Goal: Task Accomplishment & Management: Use online tool/utility

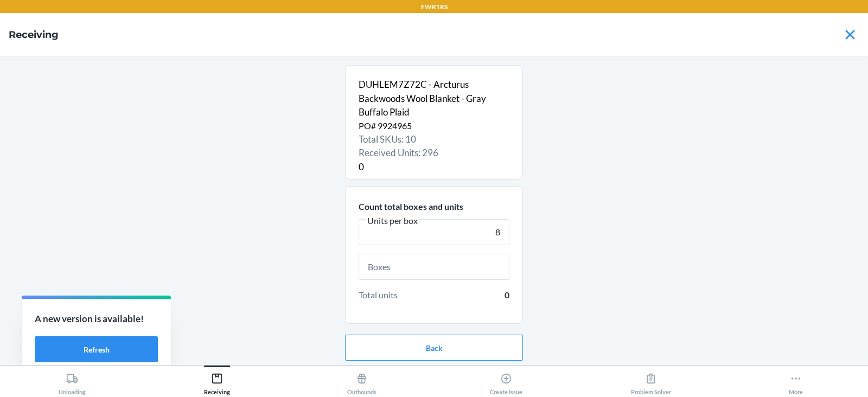
type input "8"
click at [442, 269] on input "text" at bounding box center [434, 267] width 151 height 26
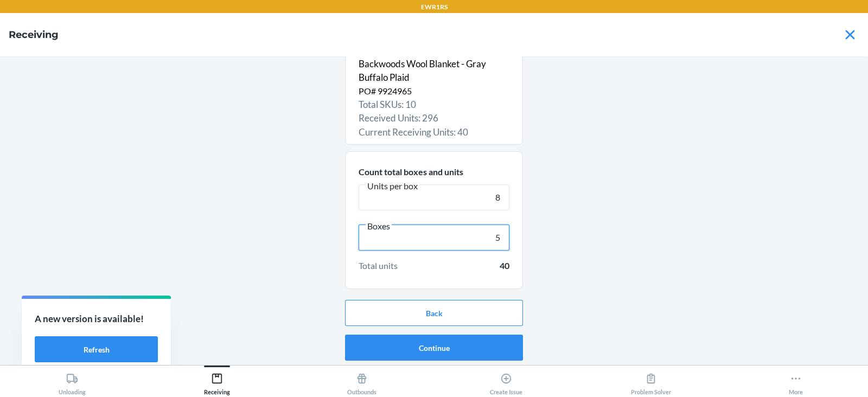
type input "5"
click at [419, 347] on button "Continue" at bounding box center [434, 348] width 178 height 26
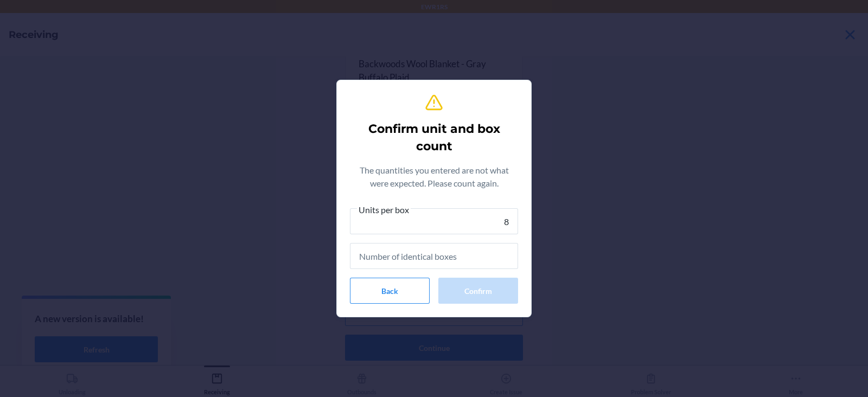
type input "8"
click at [430, 259] on input "text" at bounding box center [434, 256] width 168 height 26
type input "5"
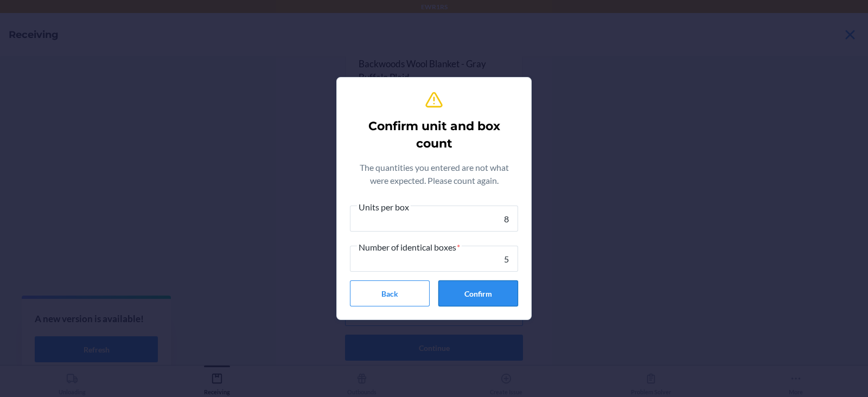
click at [486, 295] on button "Confirm" at bounding box center [478, 294] width 80 height 26
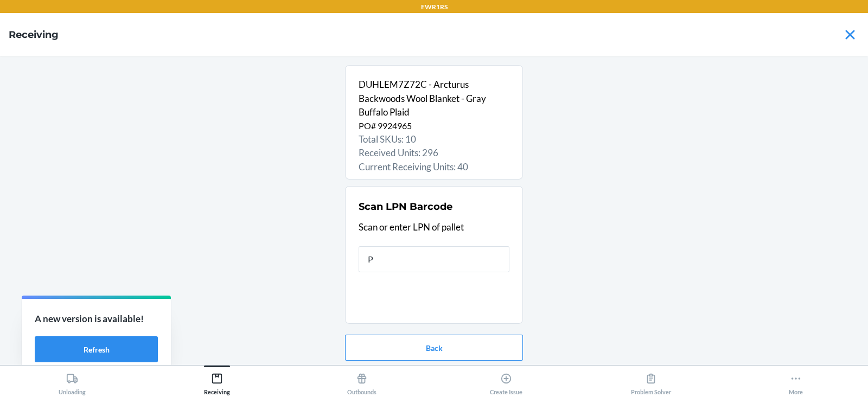
type input "PI"
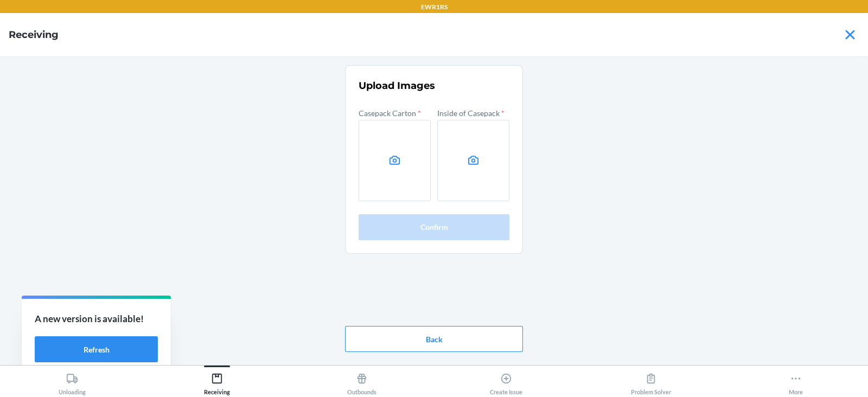
click at [694, 203] on div "Upload Images Casepack Carton * Inside of Casepack * Confirm Back" at bounding box center [434, 210] width 851 height 291
click at [401, 163] on label at bounding box center [395, 160] width 72 height 81
click at [0, 0] on input "file" at bounding box center [0, 0] width 0 height 0
click at [482, 161] on label at bounding box center [473, 160] width 72 height 81
click at [0, 0] on input "file" at bounding box center [0, 0] width 0 height 0
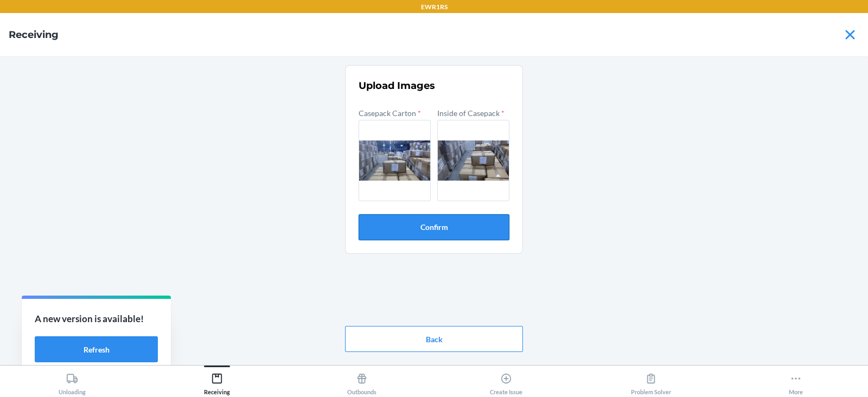
click at [469, 228] on button "Confirm" at bounding box center [434, 227] width 151 height 26
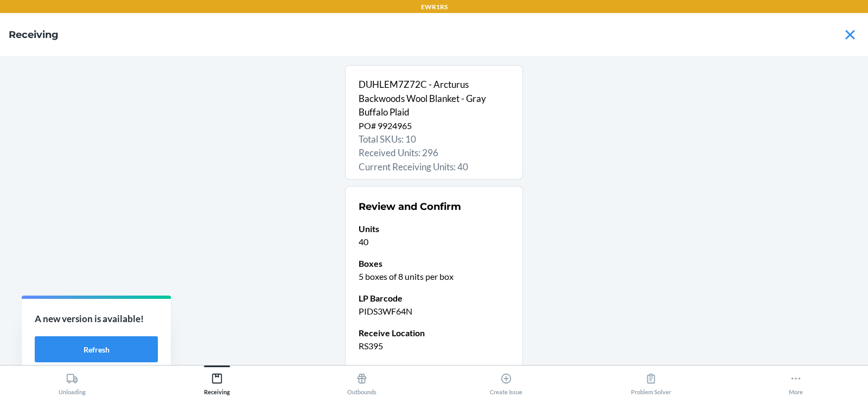
scroll to position [85, 0]
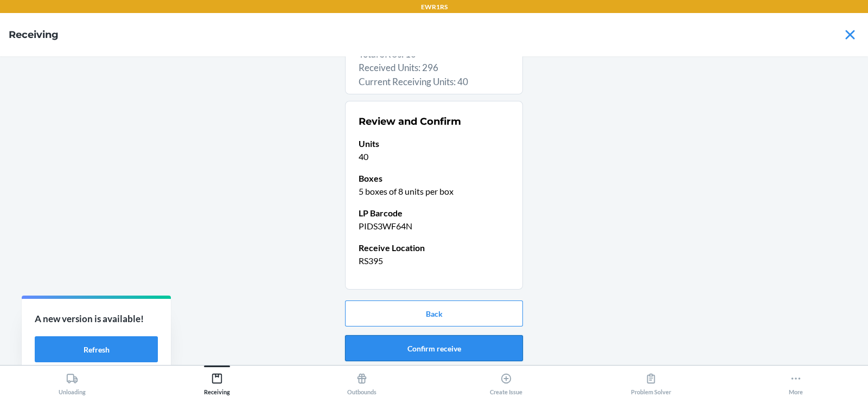
click at [431, 350] on button "Confirm receive" at bounding box center [434, 348] width 178 height 26
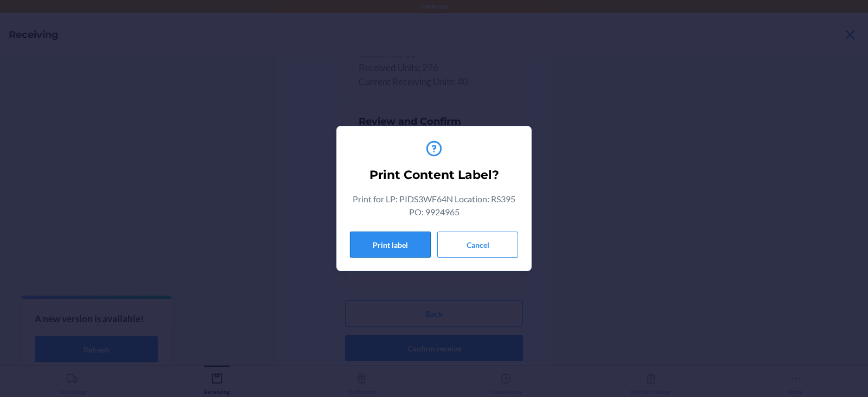
click at [381, 248] on button "Print label" at bounding box center [390, 245] width 81 height 26
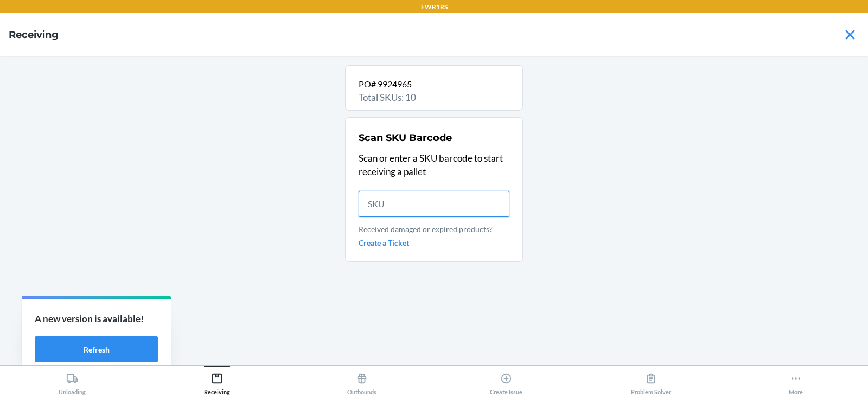
scroll to position [0, 0]
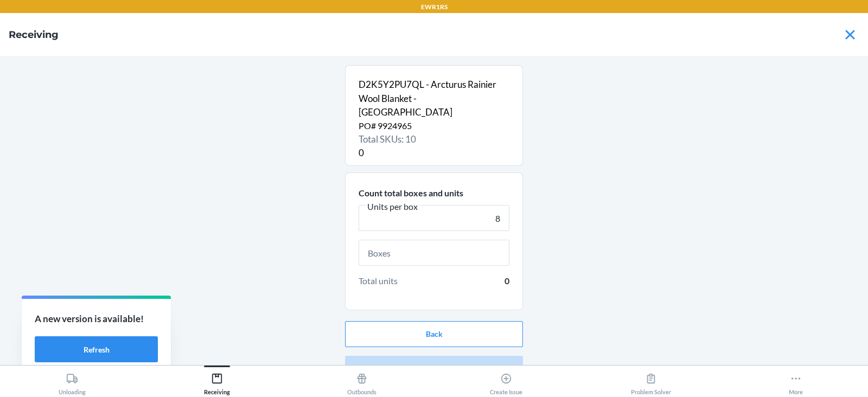
type input "8"
click at [454, 241] on input "text" at bounding box center [434, 253] width 151 height 26
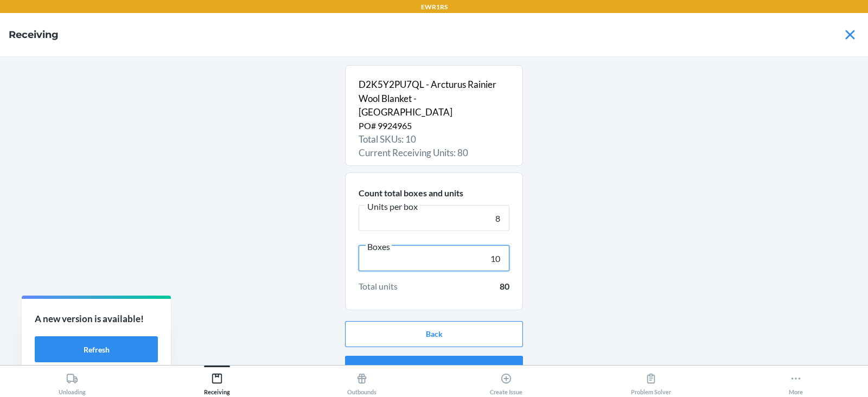
scroll to position [7, 0]
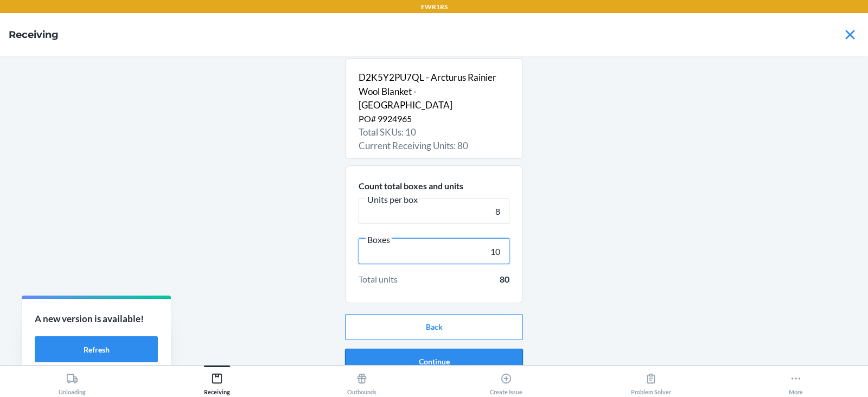
type input "10"
click at [431, 349] on button "Continue" at bounding box center [434, 362] width 178 height 26
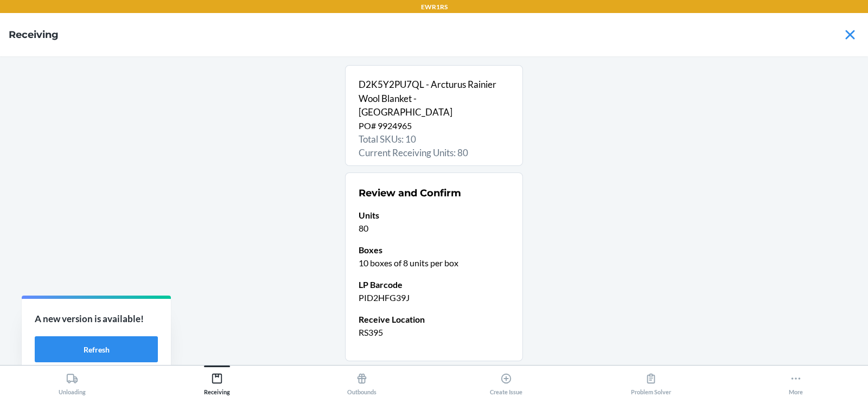
scroll to position [58, 0]
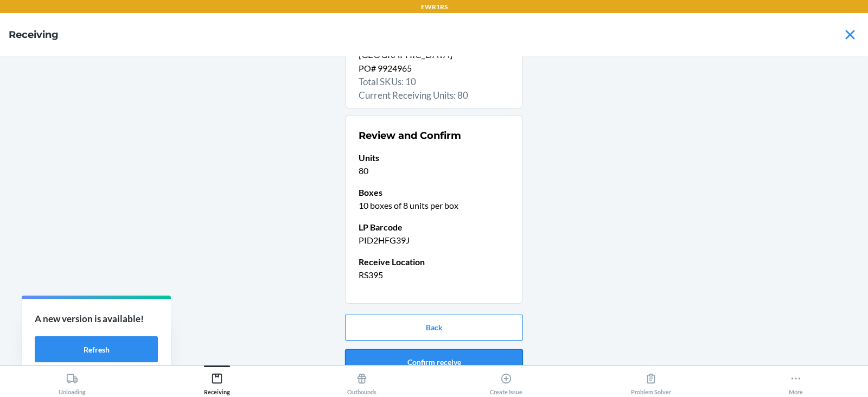
click at [423, 349] on button "Confirm receive" at bounding box center [434, 362] width 178 height 26
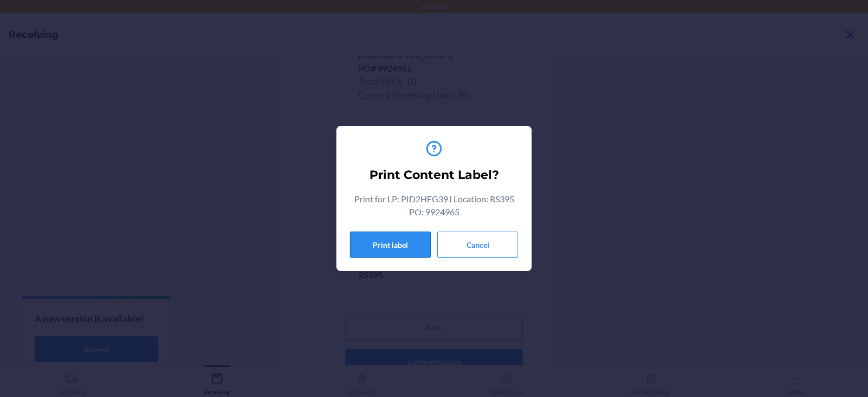
click at [385, 256] on button "Print label" at bounding box center [390, 245] width 81 height 26
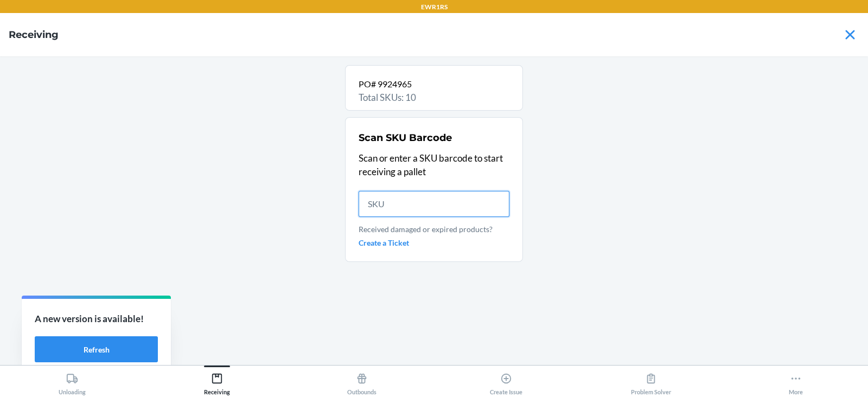
scroll to position [0, 0]
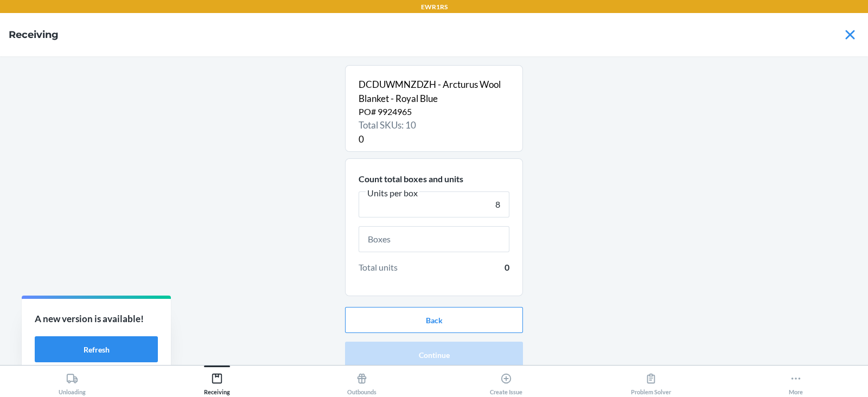
type input "8"
click at [431, 242] on input "text" at bounding box center [434, 239] width 151 height 26
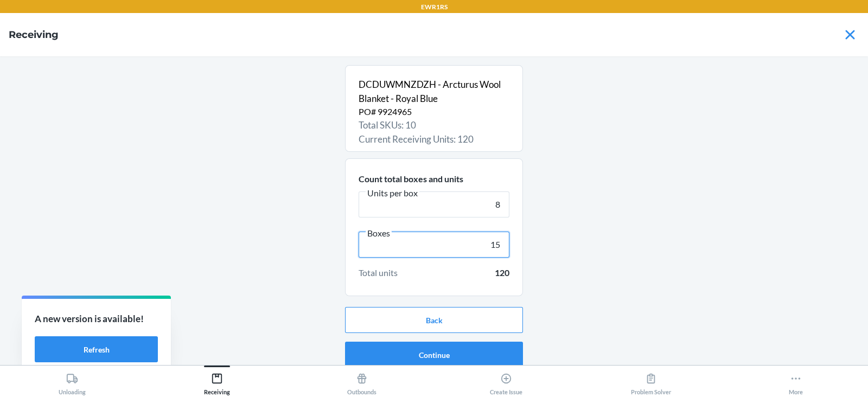
scroll to position [7, 0]
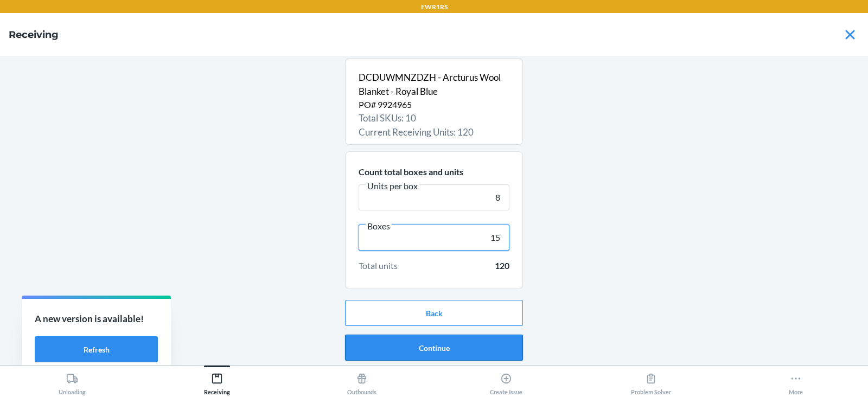
type input "15"
click at [427, 347] on button "Continue" at bounding box center [434, 348] width 178 height 26
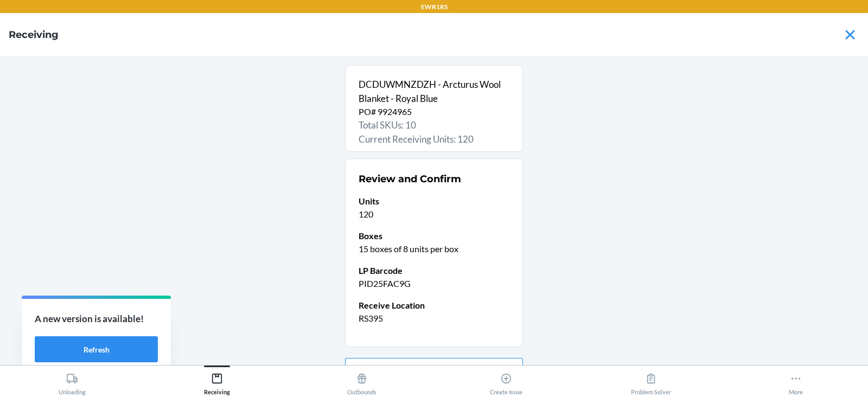
scroll to position [58, 0]
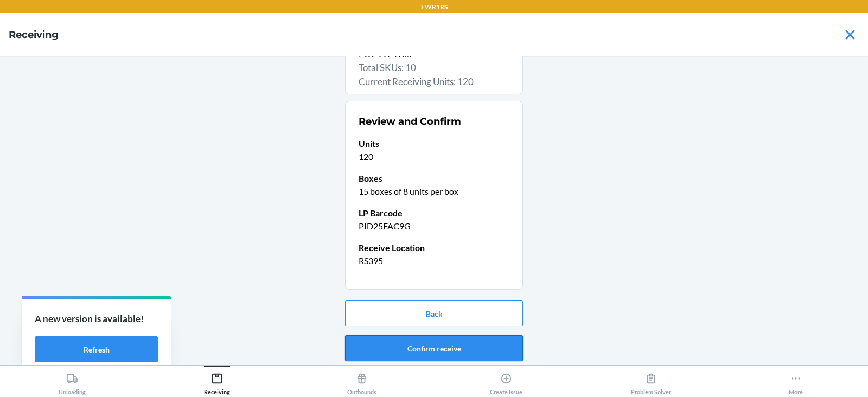
click at [422, 343] on button "Confirm receive" at bounding box center [434, 348] width 178 height 26
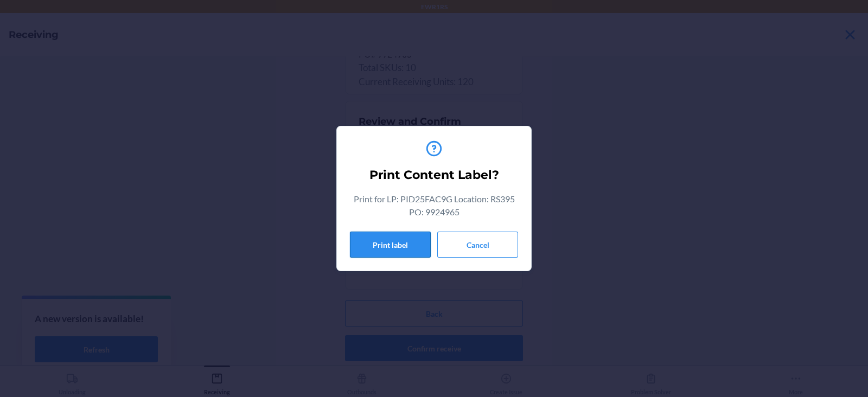
click at [390, 245] on button "Print label" at bounding box center [390, 245] width 81 height 26
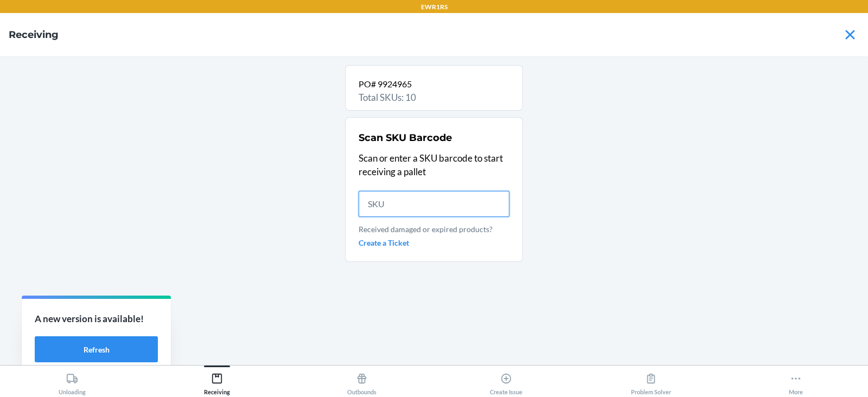
scroll to position [0, 0]
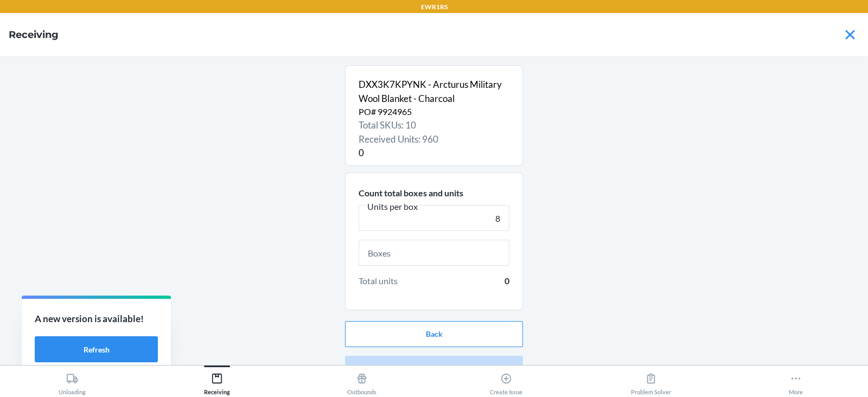
type input "8"
click at [412, 248] on input "text" at bounding box center [434, 253] width 151 height 26
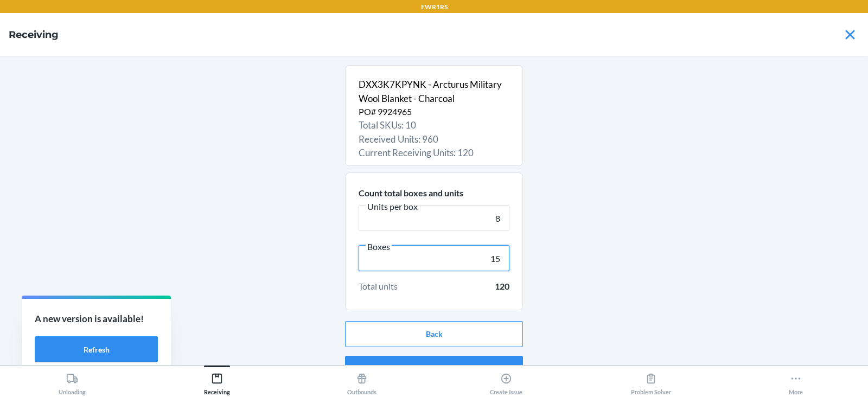
type input "15"
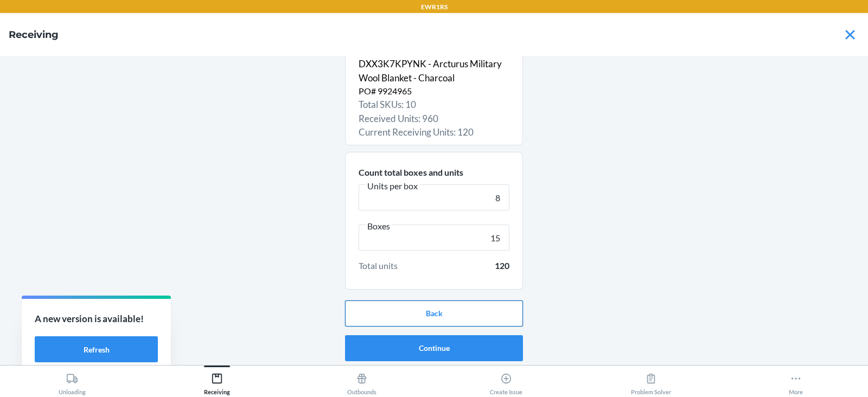
click at [438, 309] on button "Back" at bounding box center [434, 314] width 178 height 26
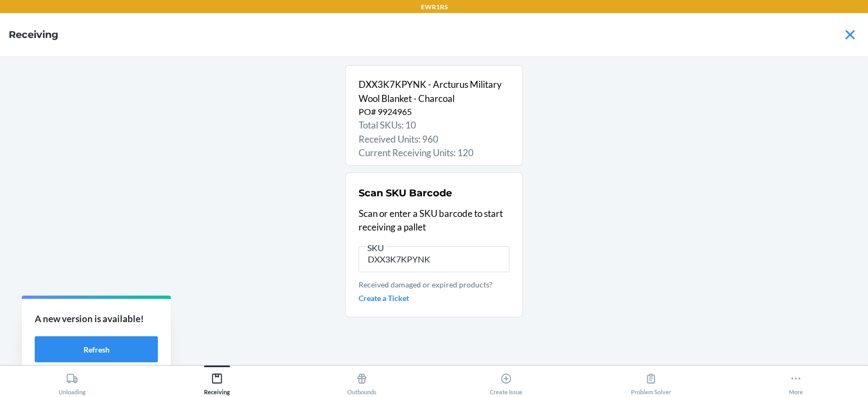
scroll to position [0, 0]
type input "D"
type input "DXX3K7KP"
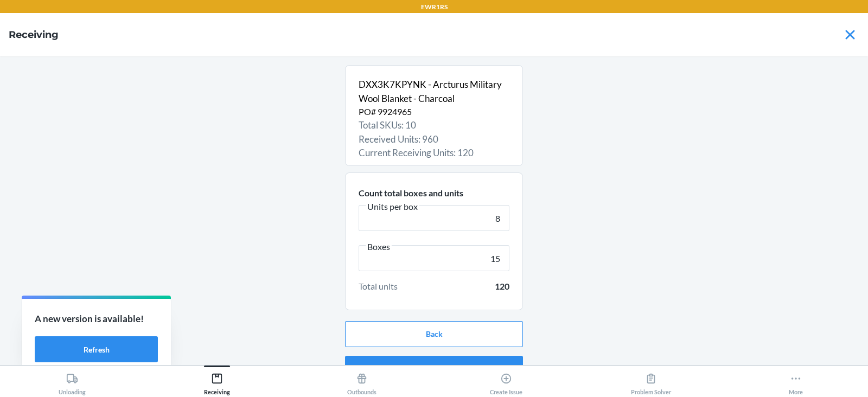
click at [491, 256] on input "15" at bounding box center [434, 258] width 151 height 26
type input "5"
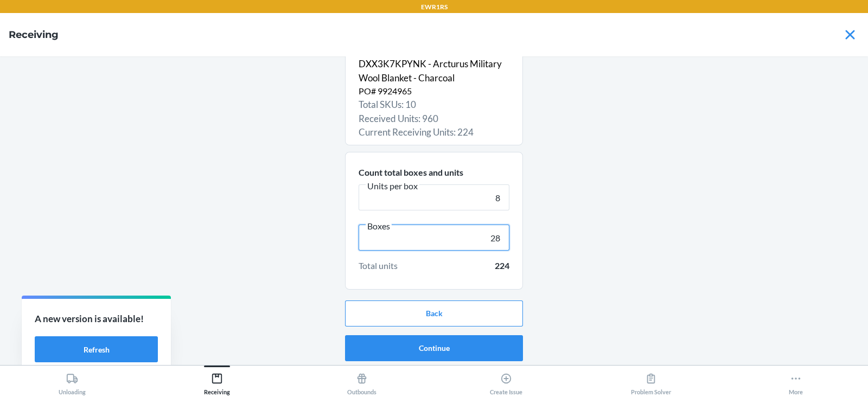
type input "28"
click at [434, 352] on button "Continue" at bounding box center [434, 348] width 178 height 26
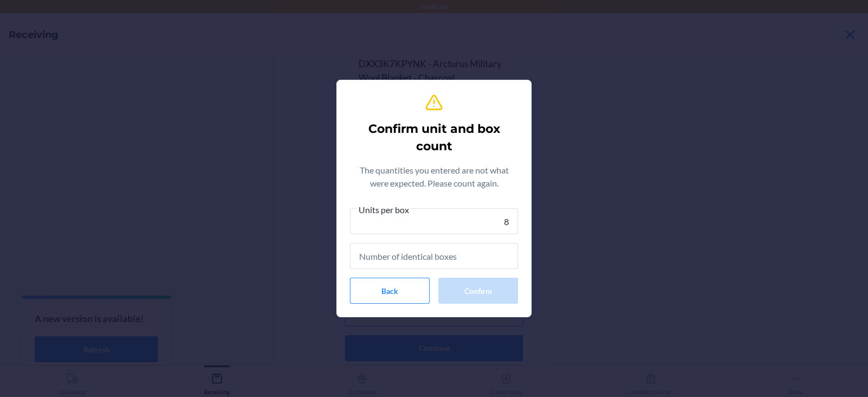
type input "8"
click at [445, 255] on input "text" at bounding box center [434, 256] width 168 height 26
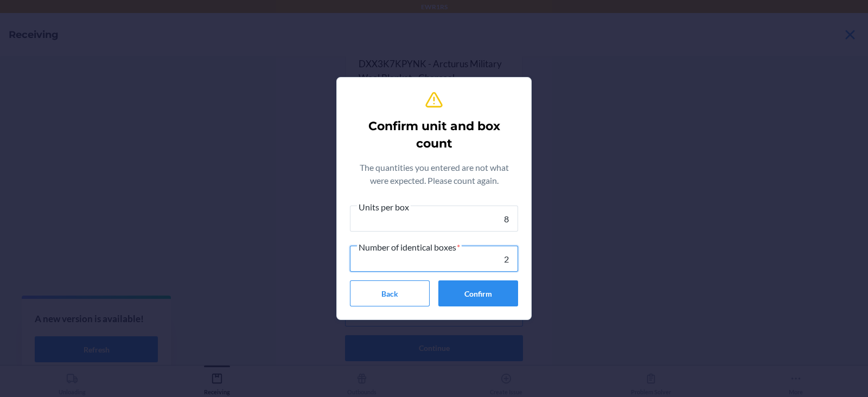
type input "28"
click at [487, 300] on button "Confirm" at bounding box center [478, 294] width 80 height 26
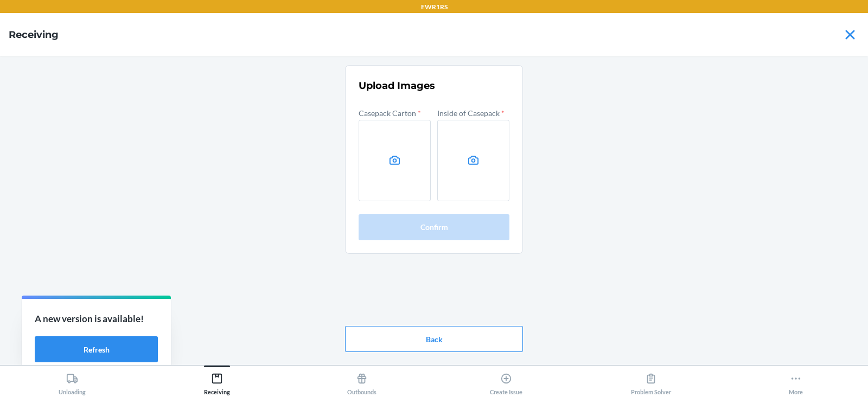
click at [396, 159] on icon at bounding box center [395, 160] width 10 height 9
click at [0, 0] on input "file" at bounding box center [0, 0] width 0 height 0
click at [391, 161] on icon at bounding box center [394, 160] width 12 height 12
click at [0, 0] on input "file" at bounding box center [0, 0] width 0 height 0
click at [480, 164] on label at bounding box center [473, 160] width 72 height 81
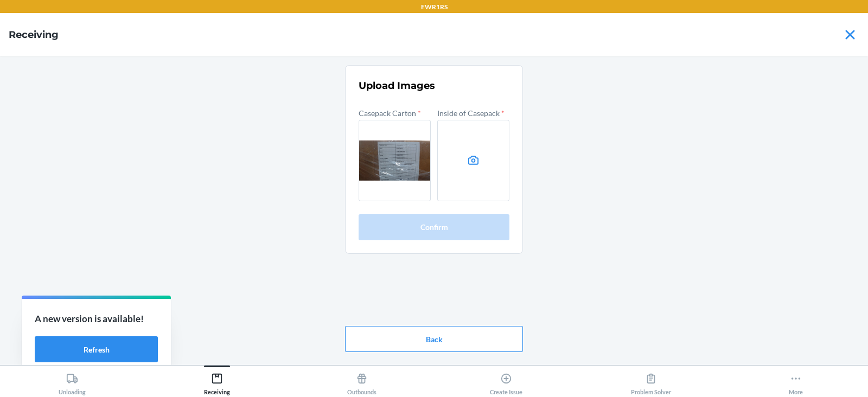
click at [0, 0] on input "file" at bounding box center [0, 0] width 0 height 0
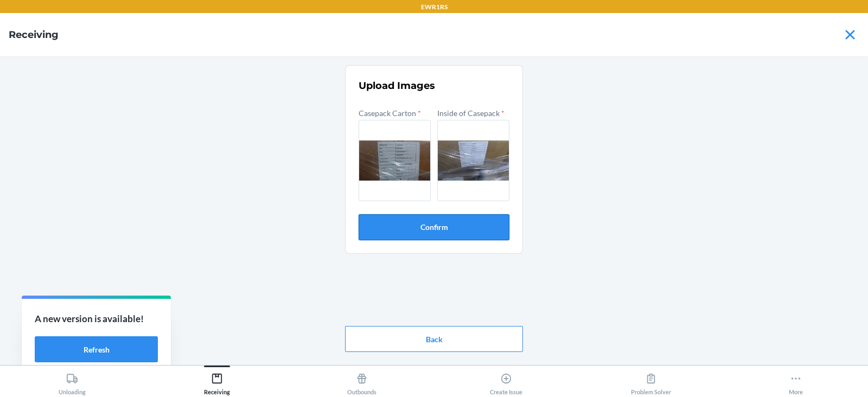
click at [480, 227] on button "Confirm" at bounding box center [434, 227] width 151 height 26
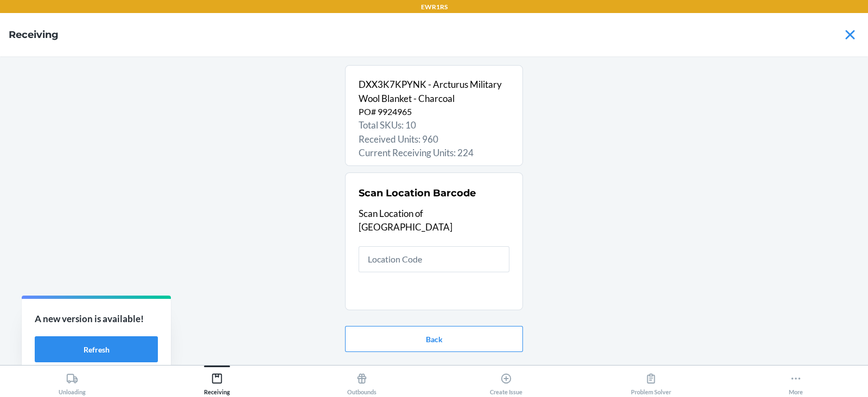
type input "R"
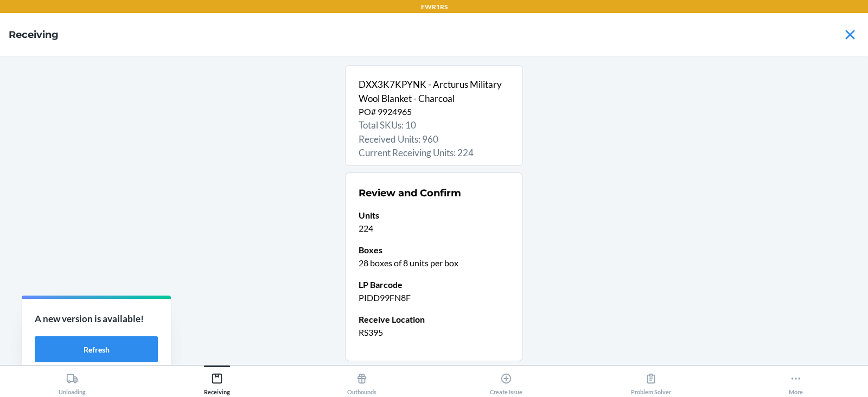
scroll to position [72, 0]
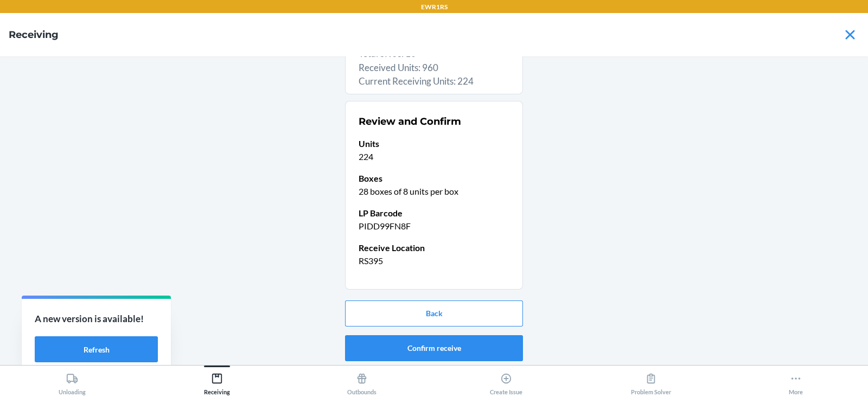
click at [420, 347] on button "Confirm receive" at bounding box center [434, 348] width 178 height 26
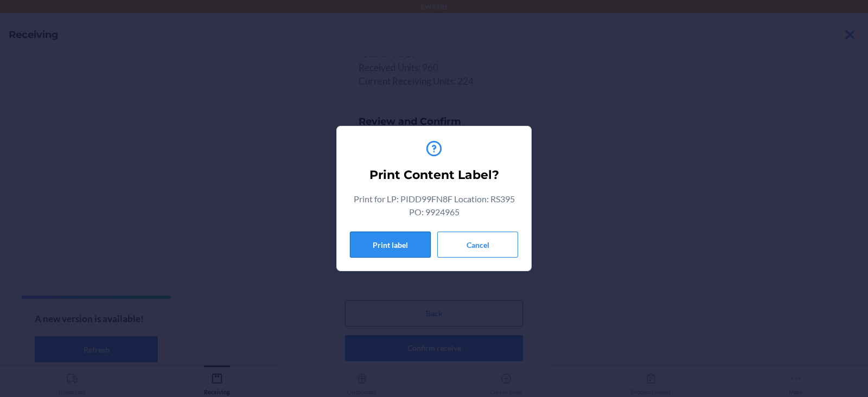
click at [376, 236] on button "Print label" at bounding box center [390, 245] width 81 height 26
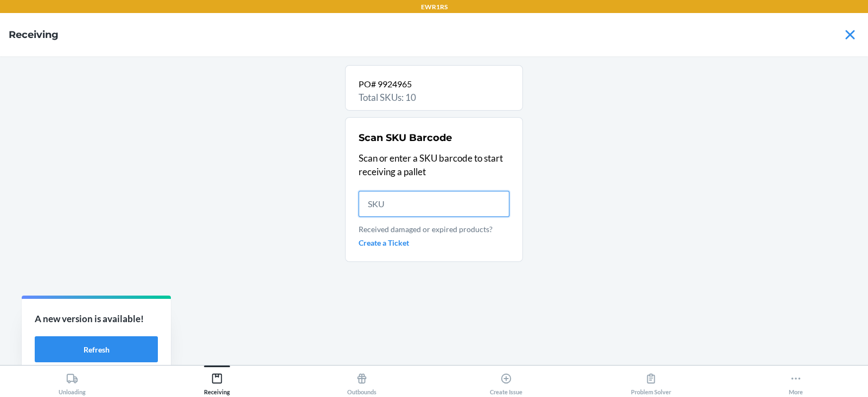
scroll to position [0, 0]
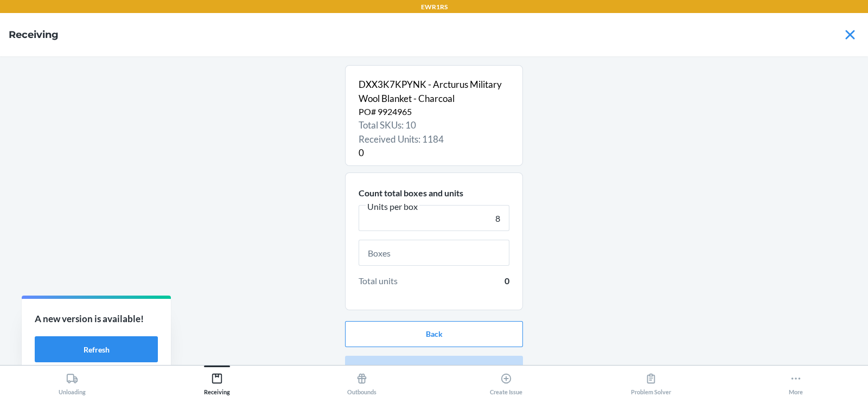
type input "8"
click at [432, 251] on input "text" at bounding box center [434, 253] width 151 height 26
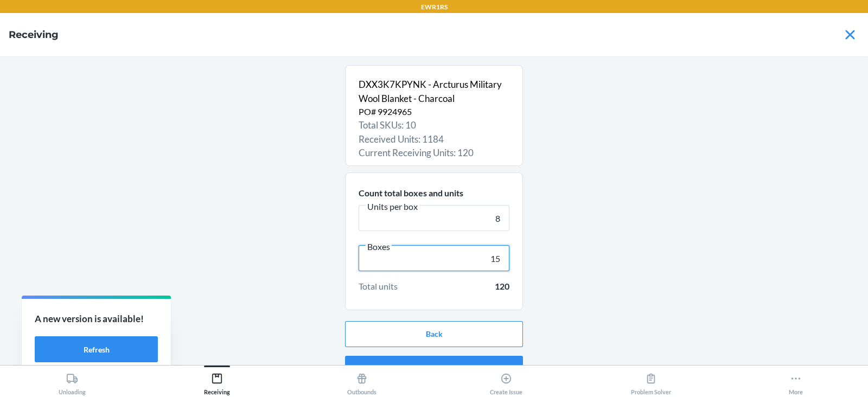
scroll to position [21, 0]
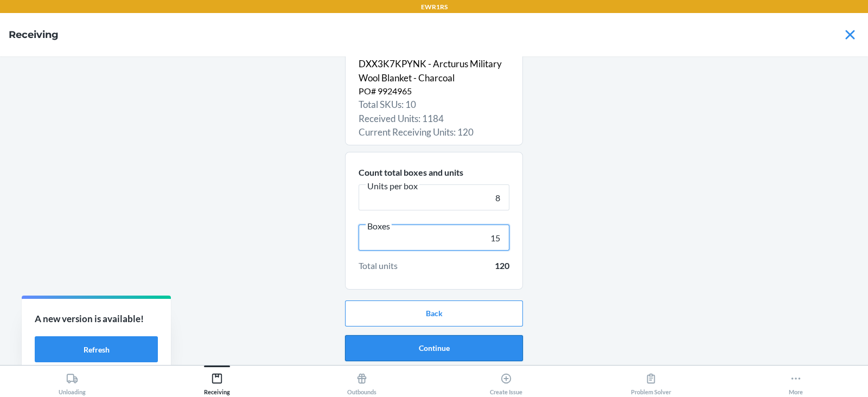
type input "15"
click at [429, 347] on button "Continue" at bounding box center [434, 348] width 178 height 26
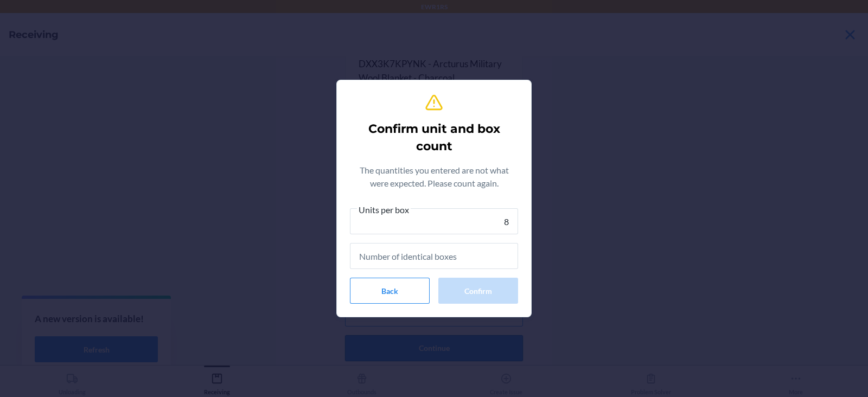
type input "8"
click at [472, 260] on input "text" at bounding box center [434, 256] width 168 height 26
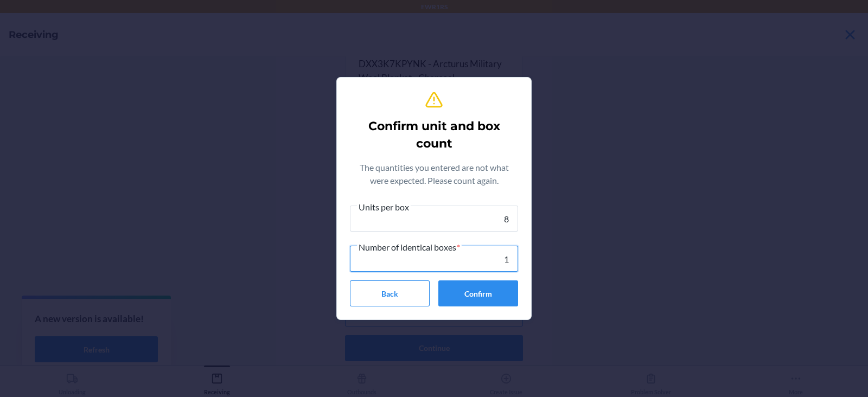
type input "15"
click at [481, 301] on button "Confirm" at bounding box center [478, 294] width 80 height 26
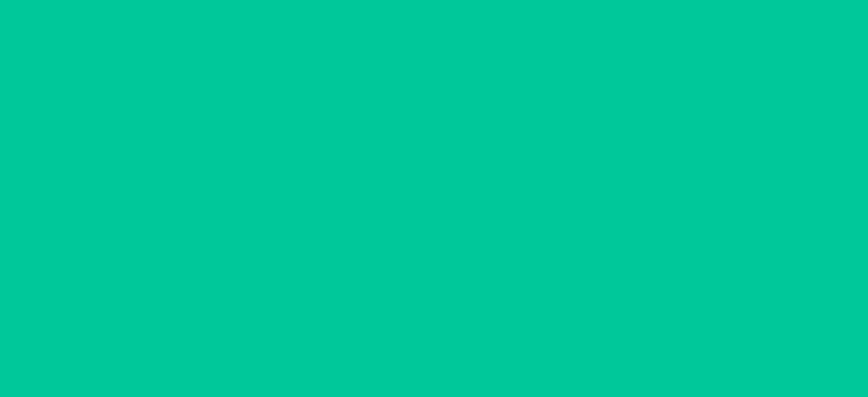
scroll to position [0, 0]
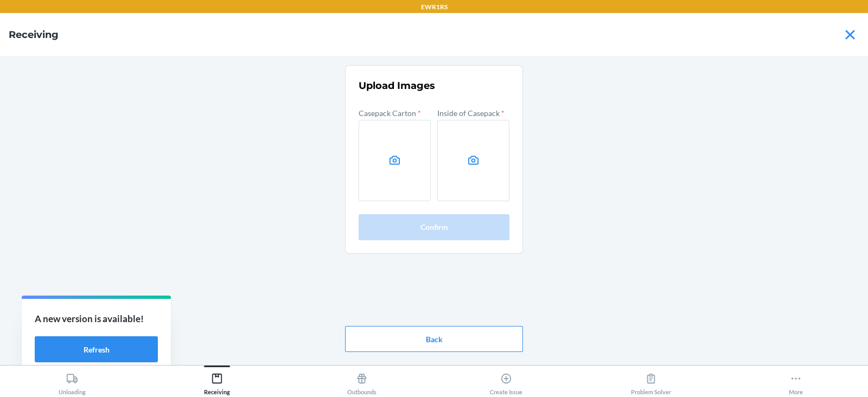
click at [393, 150] on label at bounding box center [395, 160] width 72 height 81
click at [0, 0] on input "file" at bounding box center [0, 0] width 0 height 0
click at [483, 160] on label at bounding box center [473, 160] width 72 height 81
click at [0, 0] on input "file" at bounding box center [0, 0] width 0 height 0
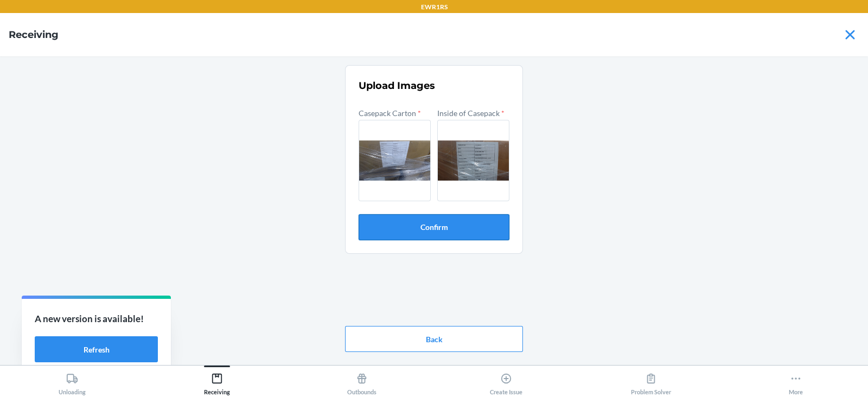
click at [455, 230] on button "Confirm" at bounding box center [434, 227] width 151 height 26
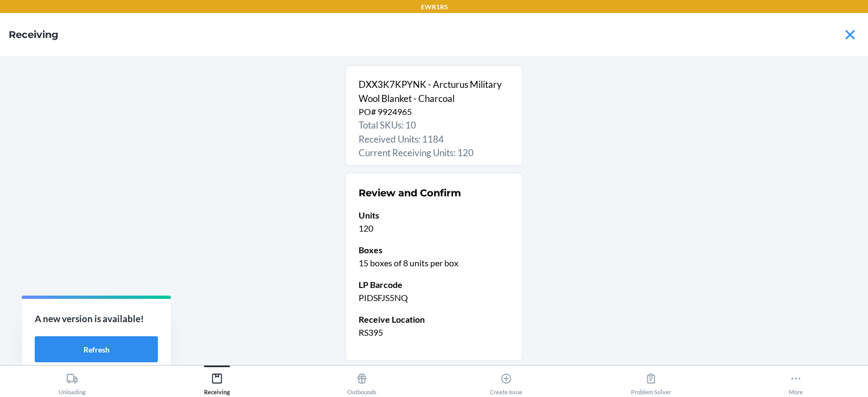
scroll to position [72, 0]
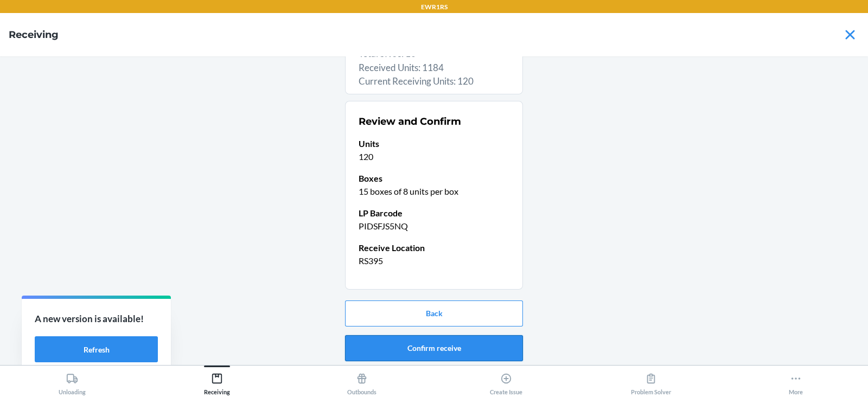
click at [429, 349] on button "Confirm receive" at bounding box center [434, 348] width 178 height 26
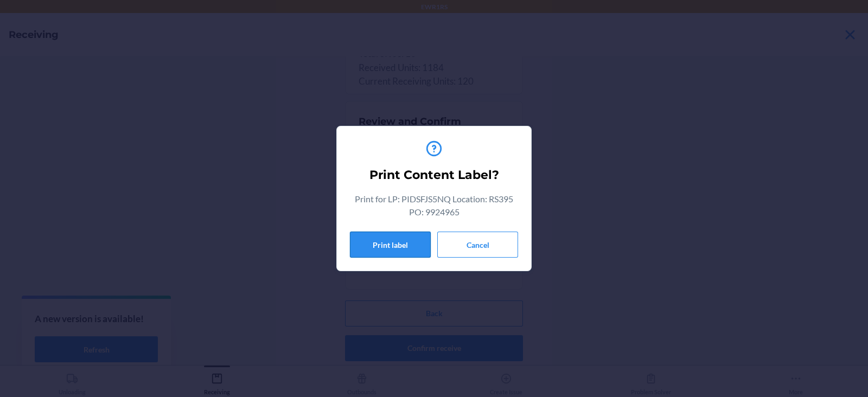
click at [385, 252] on button "Print label" at bounding box center [390, 245] width 81 height 26
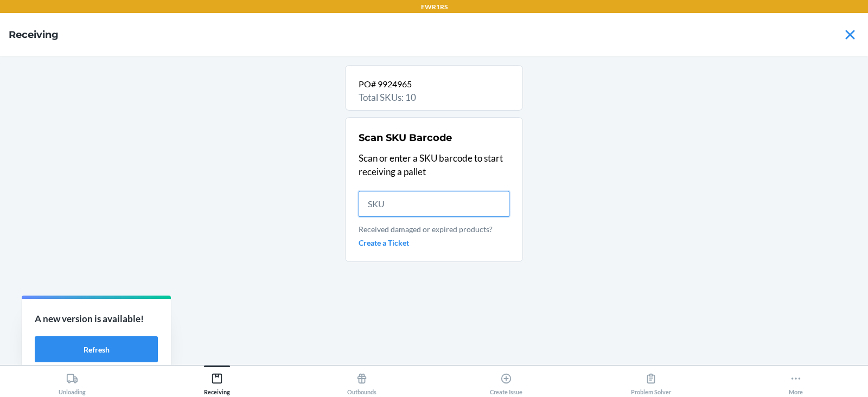
scroll to position [0, 0]
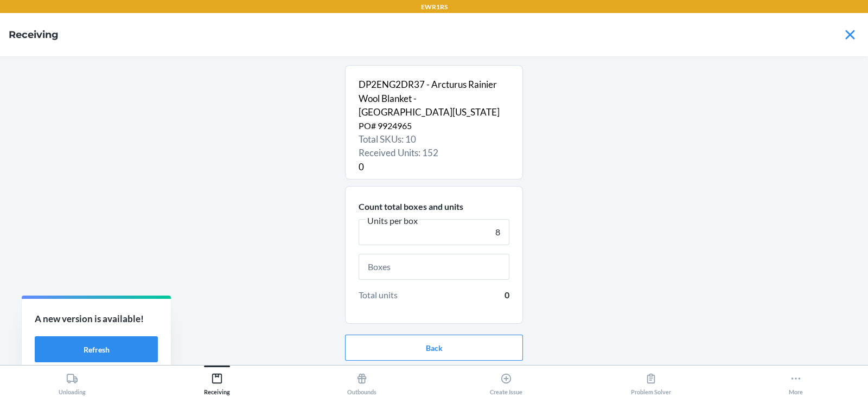
type input "8"
click at [452, 256] on input "text" at bounding box center [434, 267] width 151 height 26
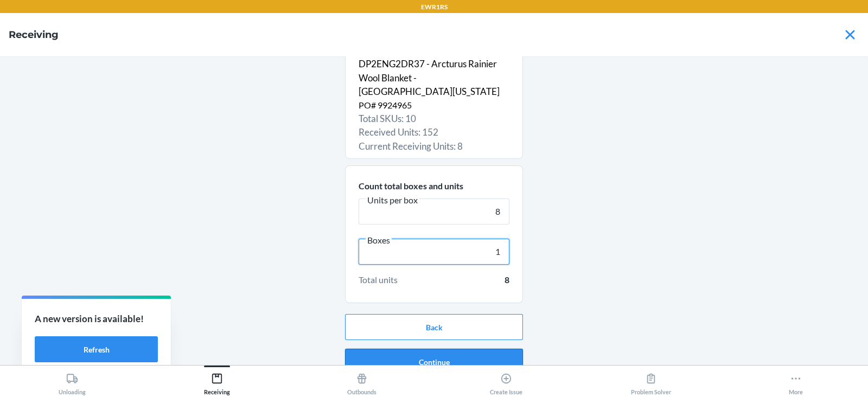
type input "1"
click at [444, 349] on button "Continue" at bounding box center [434, 362] width 178 height 26
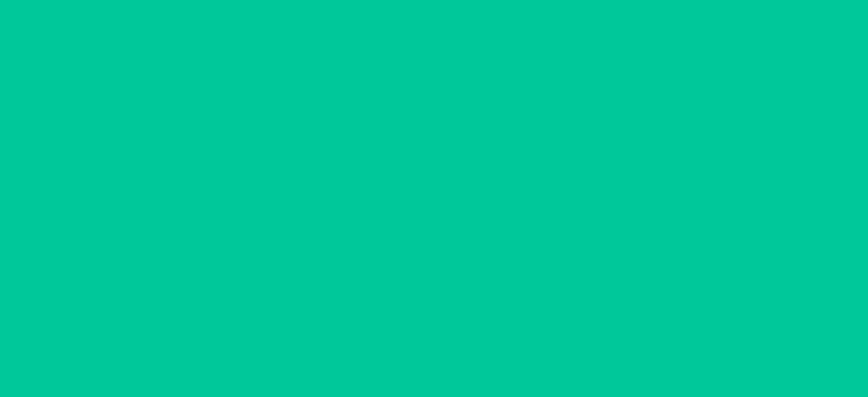
scroll to position [0, 0]
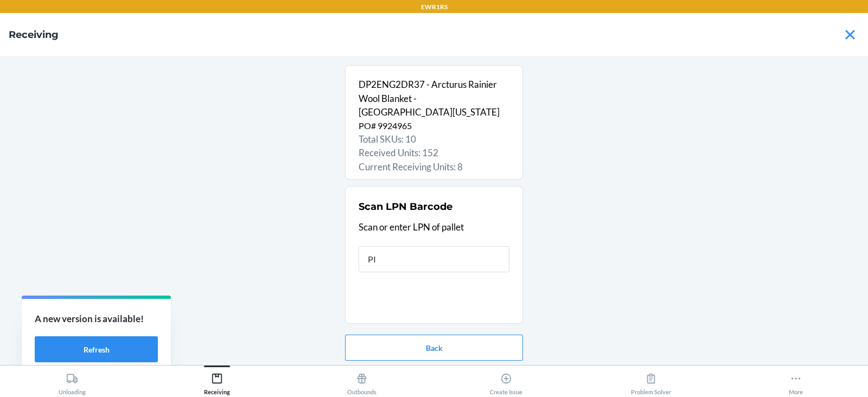
type input "PID"
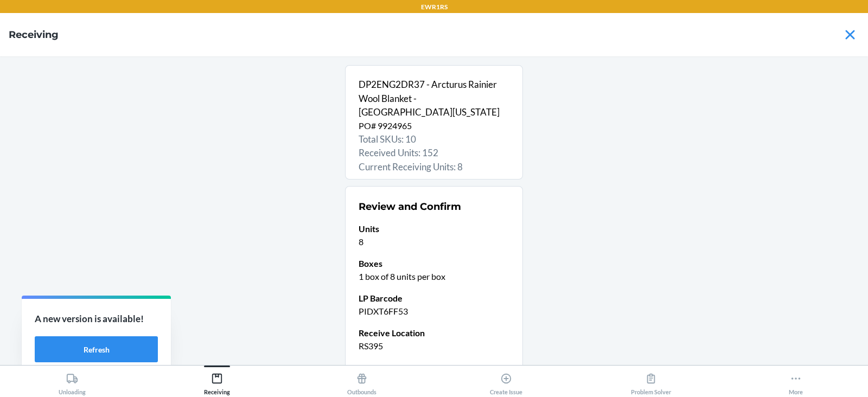
scroll to position [72, 0]
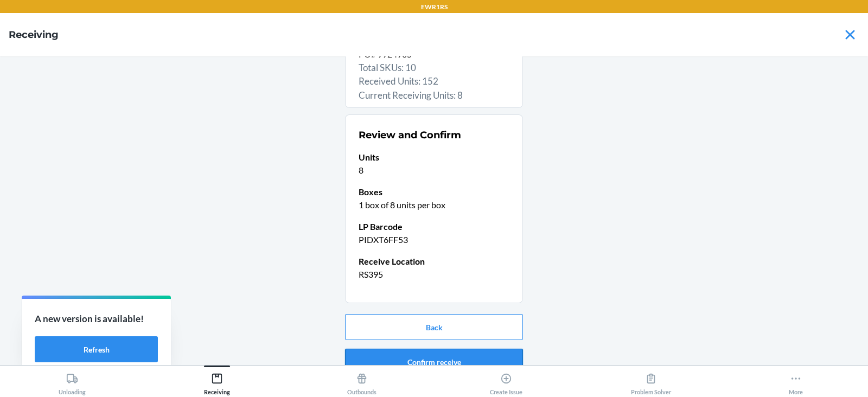
click at [431, 349] on button "Confirm receive" at bounding box center [434, 362] width 178 height 26
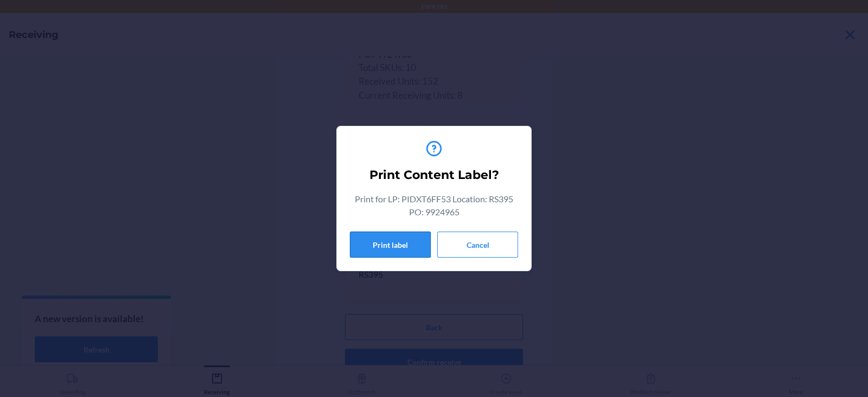
click at [383, 246] on button "Print label" at bounding box center [390, 245] width 81 height 26
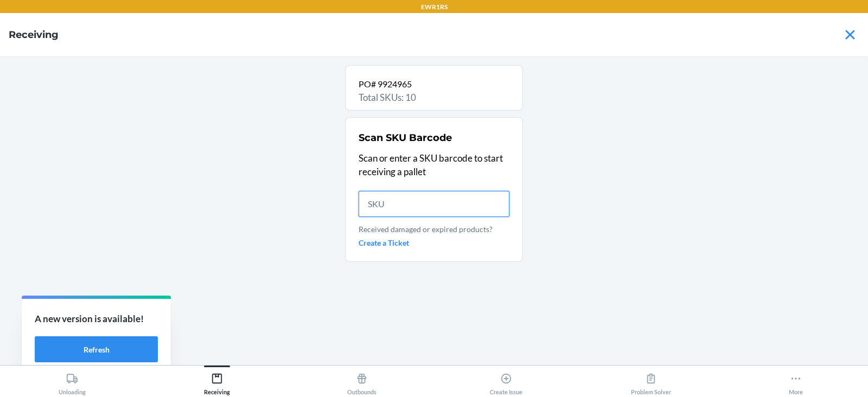
scroll to position [0, 0]
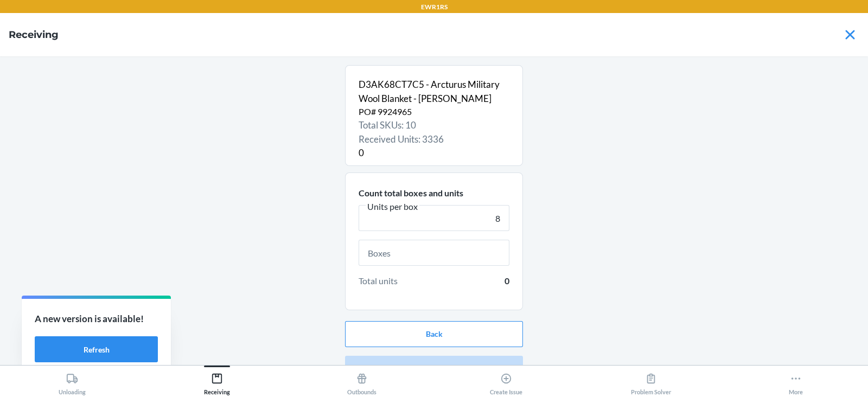
type input "8"
click at [423, 252] on input "text" at bounding box center [434, 253] width 151 height 26
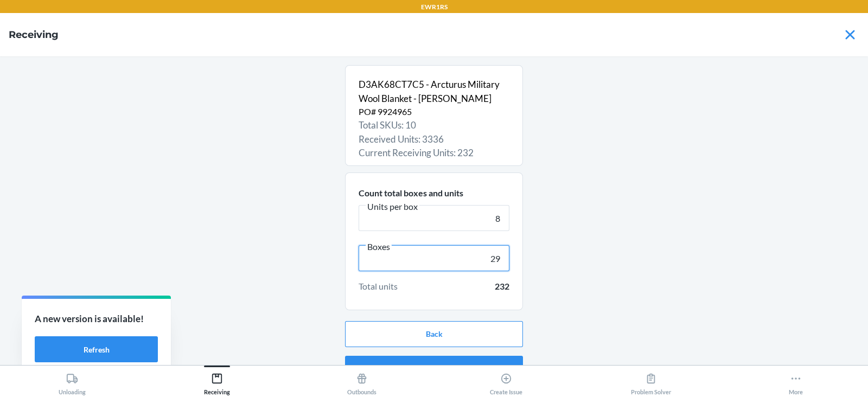
scroll to position [21, 0]
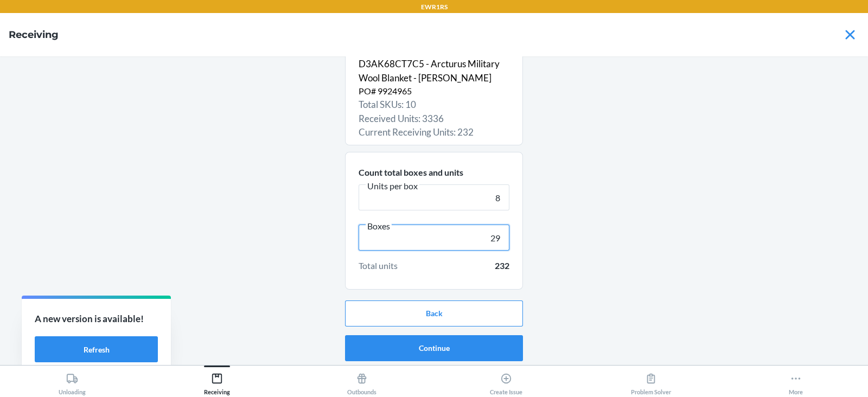
type input "29"
click at [428, 349] on button "Continue" at bounding box center [434, 348] width 178 height 26
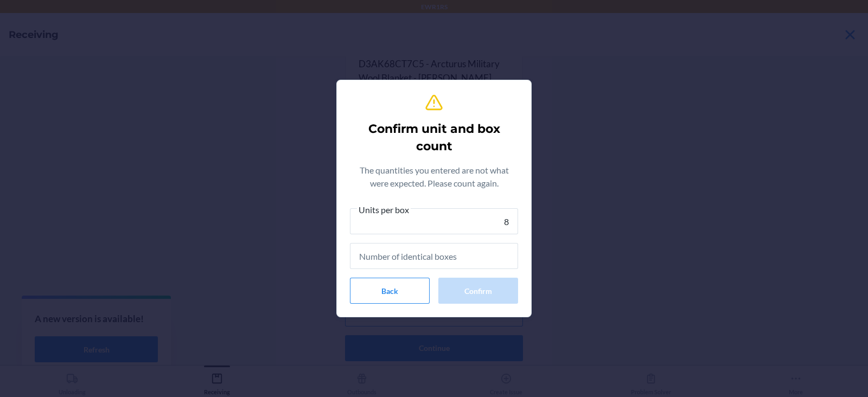
type input "8"
click at [448, 256] on input "text" at bounding box center [434, 256] width 168 height 26
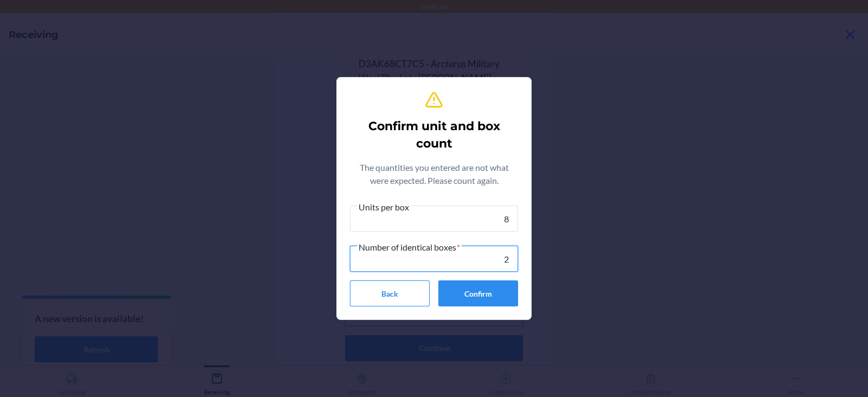
type input "29"
click at [494, 293] on button "Confirm" at bounding box center [478, 294] width 80 height 26
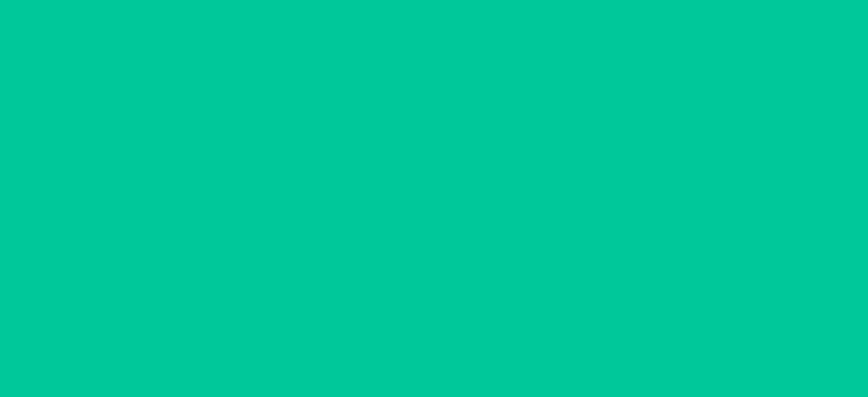
scroll to position [0, 0]
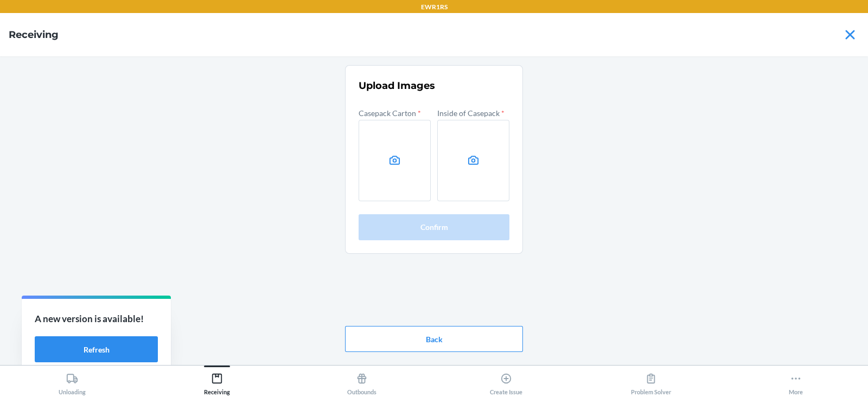
click at [699, 212] on div "Upload Images Casepack Carton * Inside of Casepack * Confirm Back" at bounding box center [434, 210] width 851 height 291
click at [398, 163] on icon at bounding box center [394, 160] width 12 height 12
click at [0, 0] on input "file" at bounding box center [0, 0] width 0 height 0
click at [473, 160] on icon at bounding box center [473, 160] width 12 height 12
click at [0, 0] on input "file" at bounding box center [0, 0] width 0 height 0
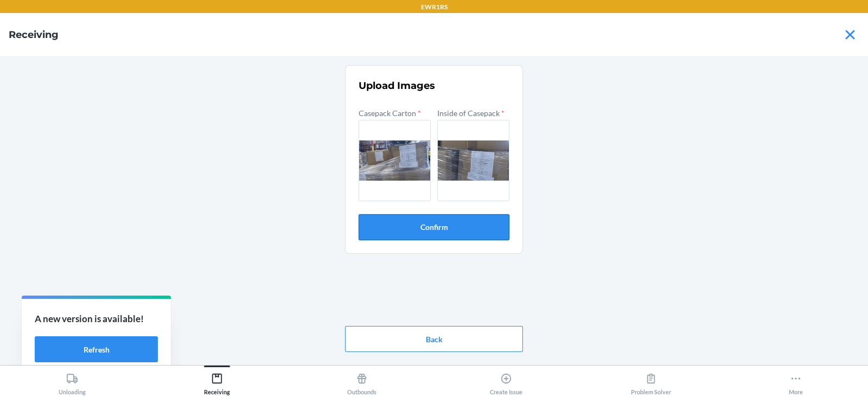
click at [464, 228] on button "Confirm" at bounding box center [434, 227] width 151 height 26
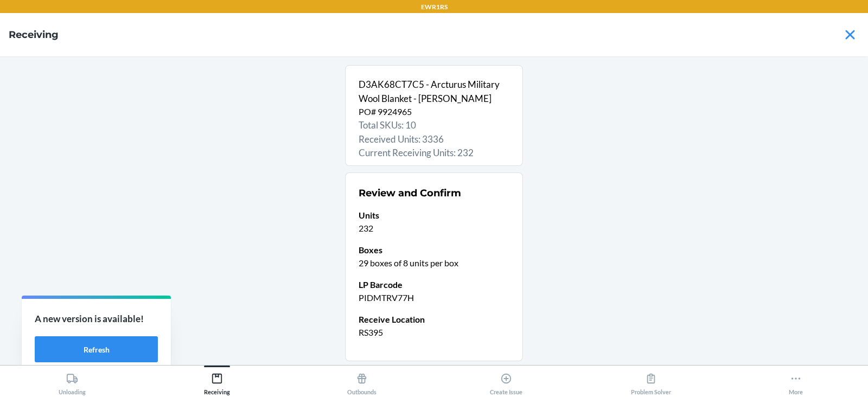
scroll to position [72, 0]
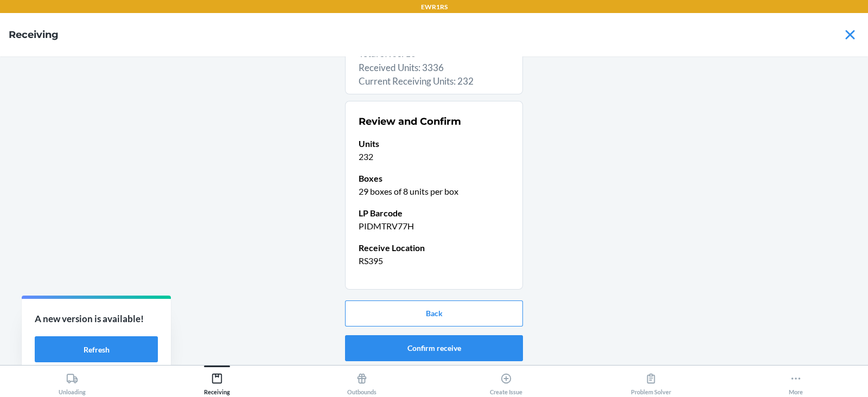
click at [422, 347] on button "Confirm receive" at bounding box center [434, 348] width 178 height 26
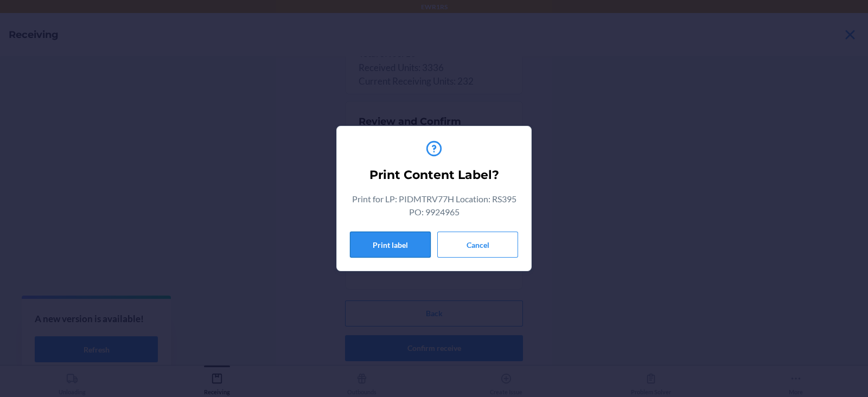
click at [396, 233] on button "Print label" at bounding box center [390, 245] width 81 height 26
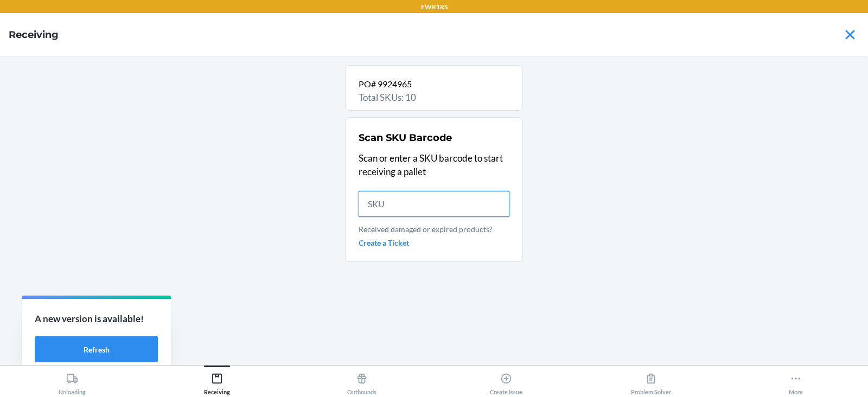
scroll to position [0, 0]
type input "D3"
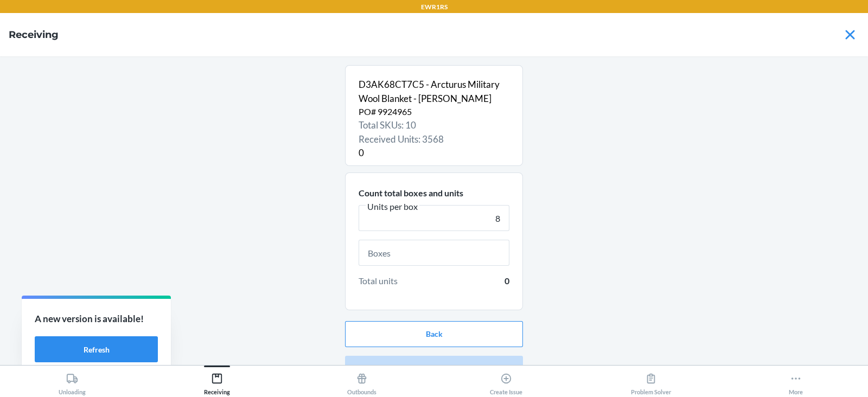
type input "8"
click at [438, 256] on input "text" at bounding box center [434, 253] width 151 height 26
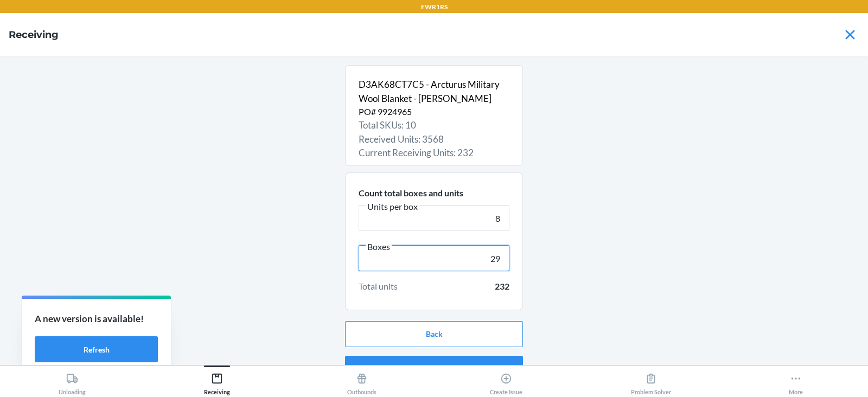
scroll to position [21, 0]
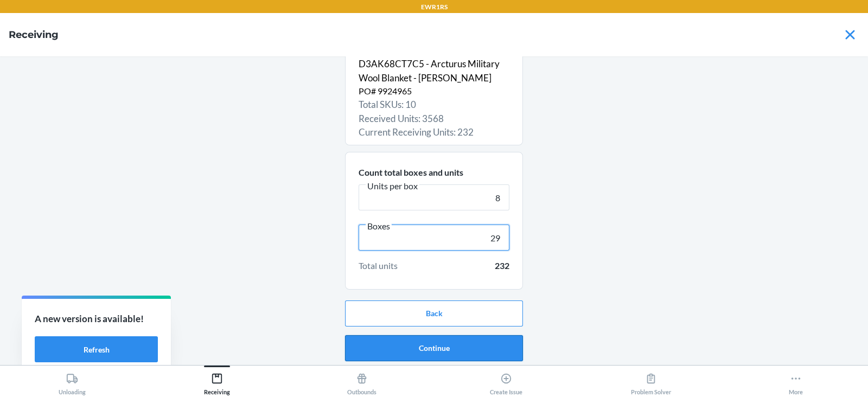
type input "29"
click at [429, 350] on button "Continue" at bounding box center [434, 348] width 178 height 26
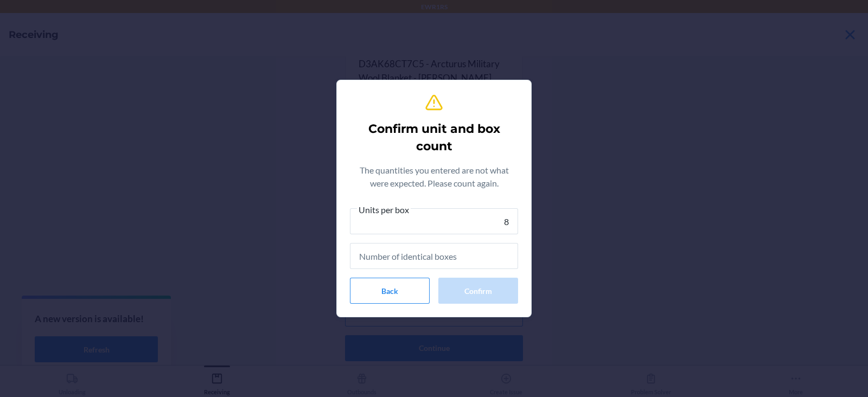
type input "8"
click at [438, 256] on input "text" at bounding box center [434, 256] width 168 height 26
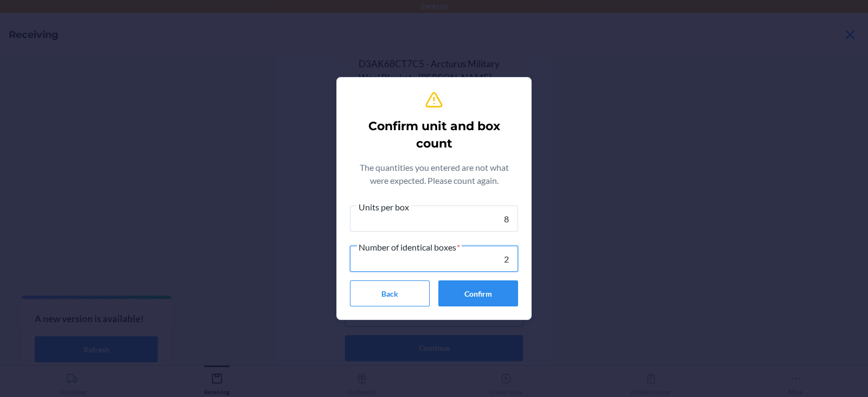
type input "29"
click at [475, 301] on button "Confirm" at bounding box center [478, 294] width 80 height 26
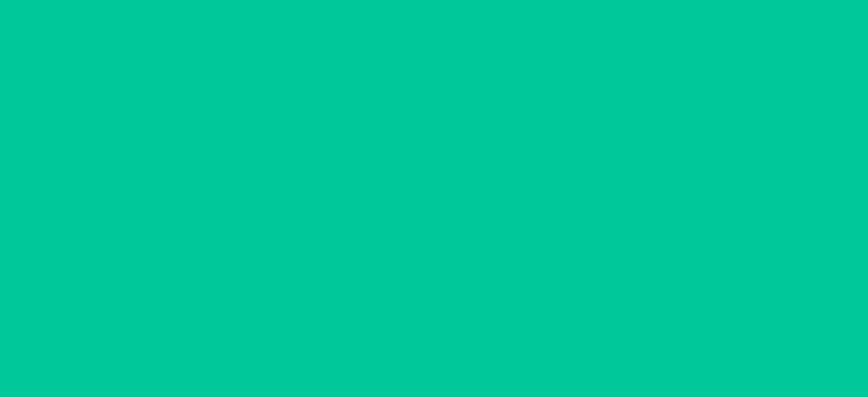
scroll to position [0, 0]
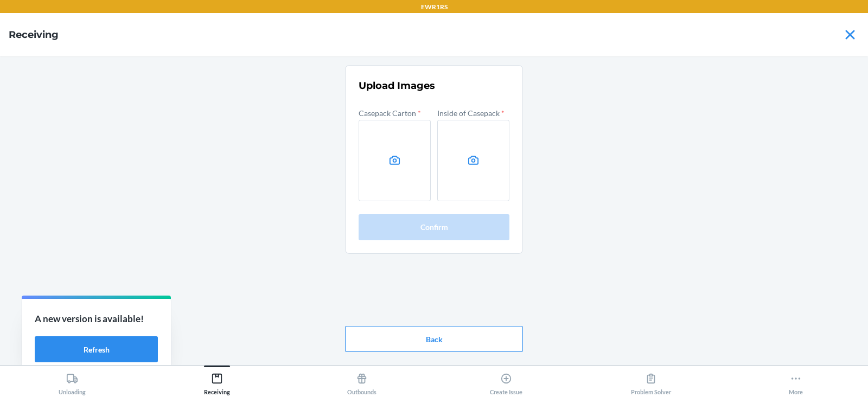
click at [391, 160] on icon at bounding box center [394, 160] width 12 height 12
click at [0, 0] on input "file" at bounding box center [0, 0] width 0 height 0
click at [390, 160] on label at bounding box center [395, 160] width 72 height 81
click at [0, 0] on input "file" at bounding box center [0, 0] width 0 height 0
click at [483, 161] on label at bounding box center [473, 160] width 72 height 81
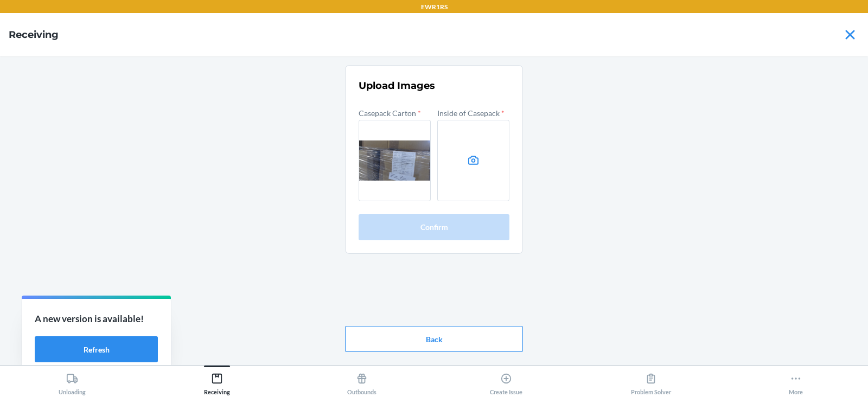
click at [0, 0] on input "file" at bounding box center [0, 0] width 0 height 0
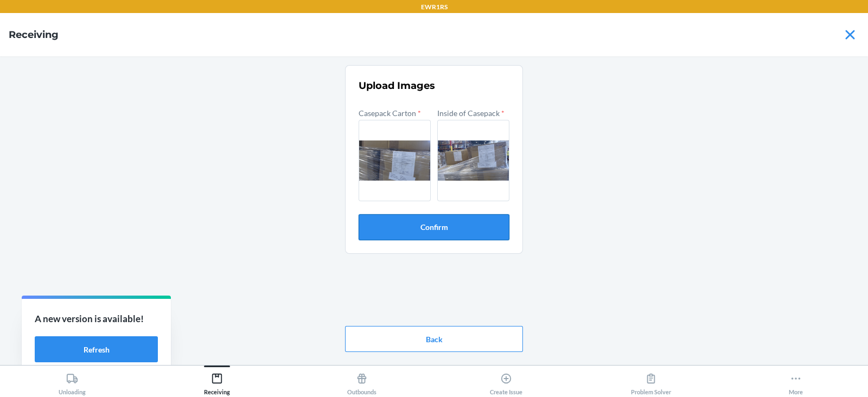
click at [449, 236] on button "Confirm" at bounding box center [434, 227] width 151 height 26
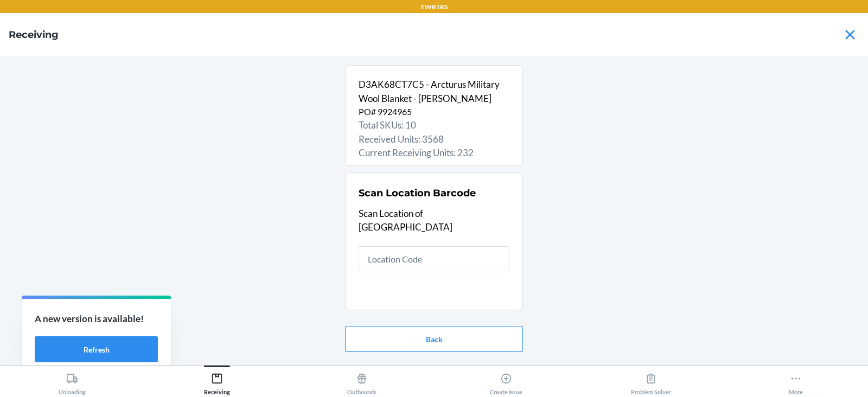
type input "R"
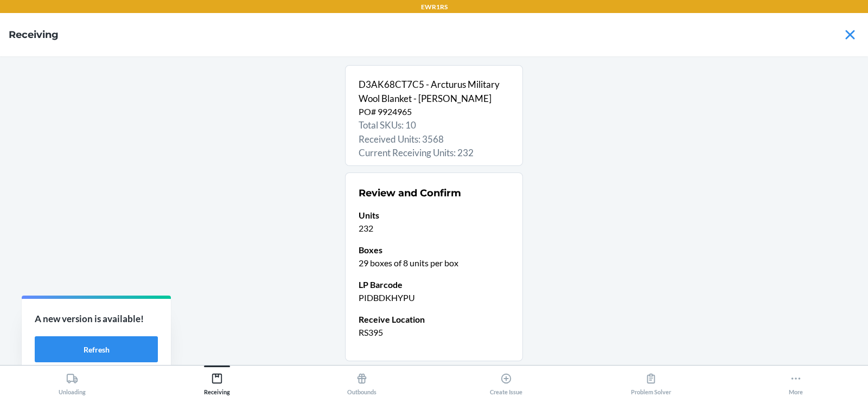
scroll to position [72, 0]
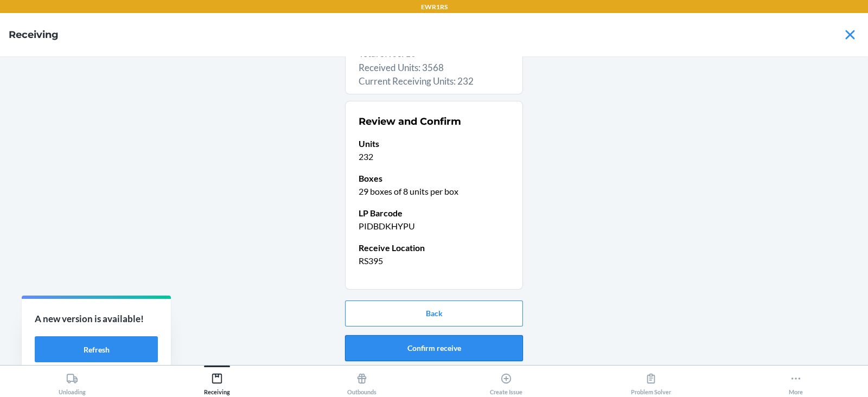
click at [413, 350] on button "Confirm receive" at bounding box center [434, 348] width 178 height 26
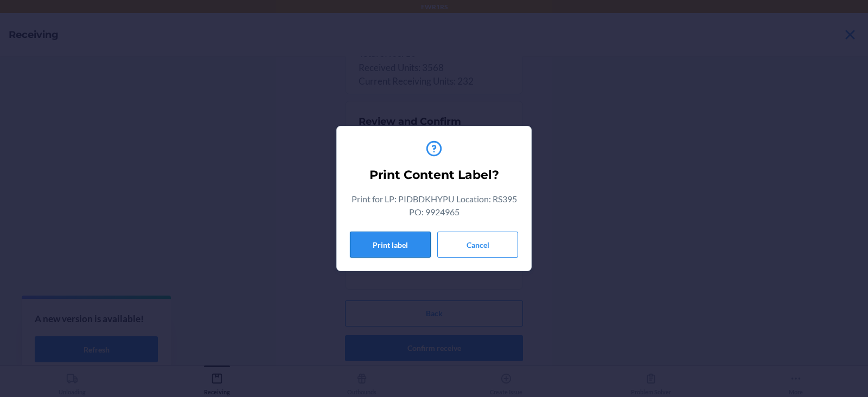
click at [393, 240] on button "Print label" at bounding box center [390, 245] width 81 height 26
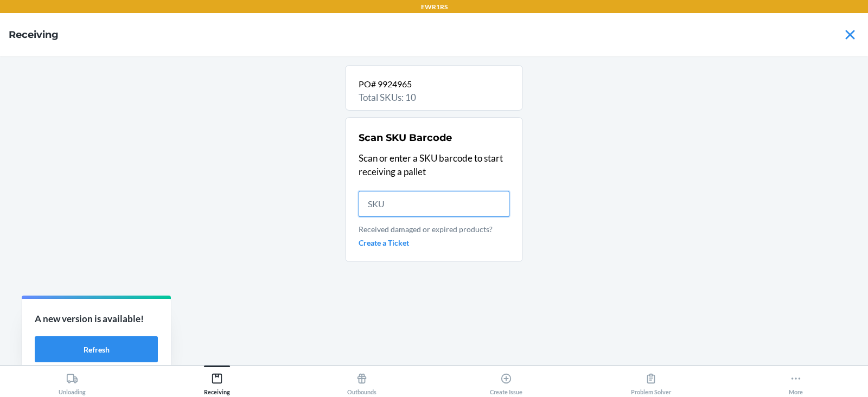
scroll to position [0, 0]
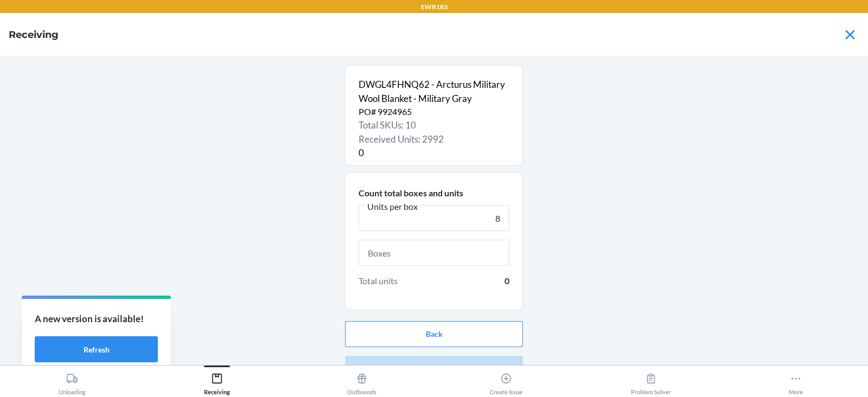
type input "8"
click at [419, 256] on input "text" at bounding box center [434, 253] width 151 height 26
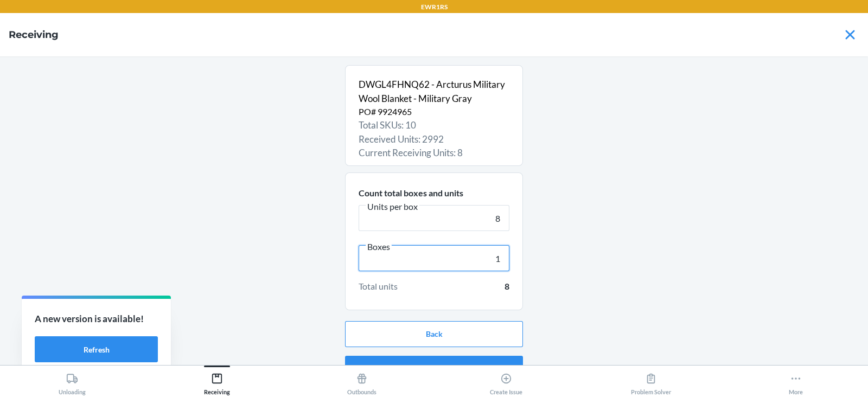
scroll to position [21, 0]
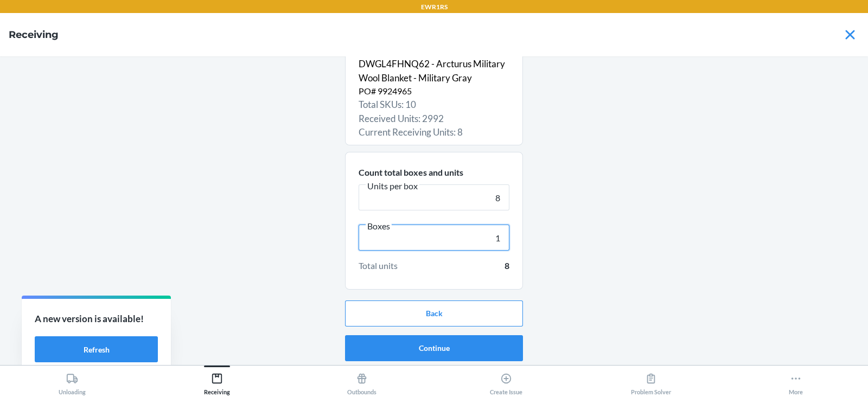
type input "1"
click at [443, 354] on button "Continue" at bounding box center [434, 348] width 178 height 26
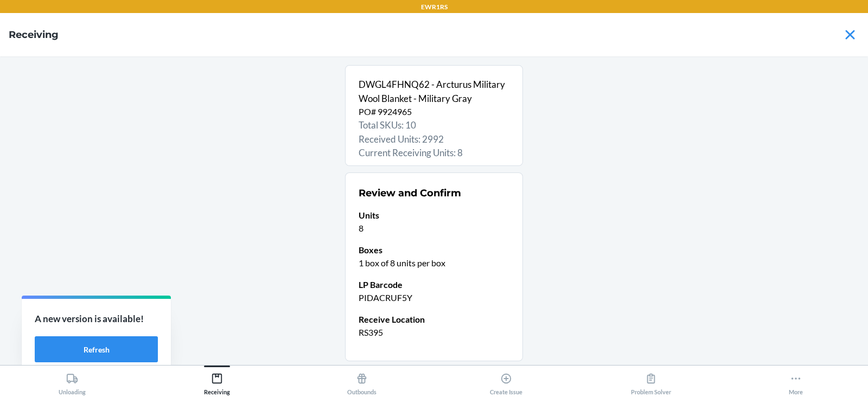
scroll to position [72, 0]
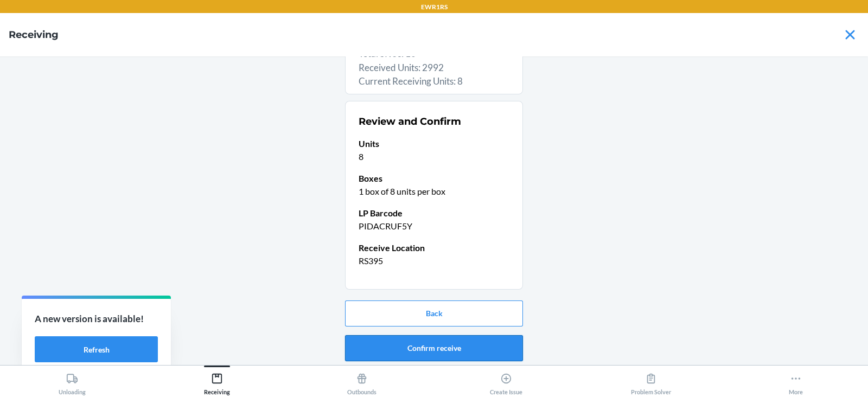
click at [422, 348] on button "Confirm receive" at bounding box center [434, 348] width 178 height 26
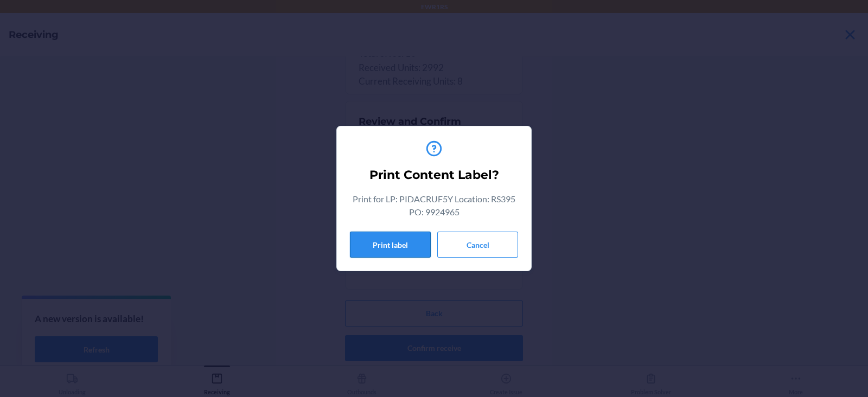
click at [393, 242] on button "Print label" at bounding box center [390, 245] width 81 height 26
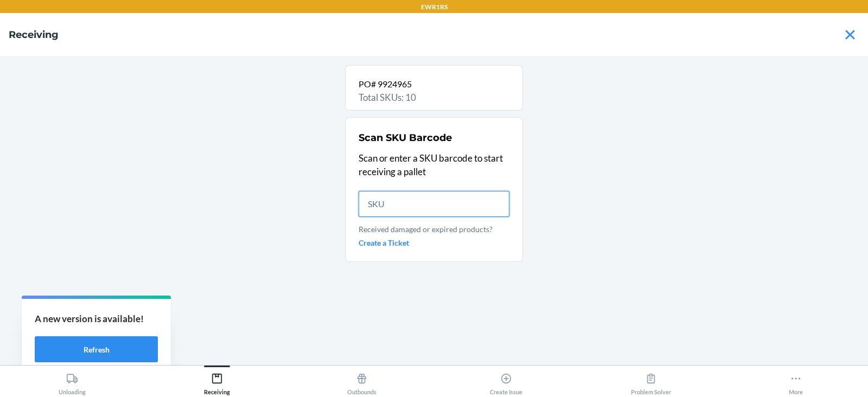
scroll to position [0, 0]
type input "DPC7N5NTY"
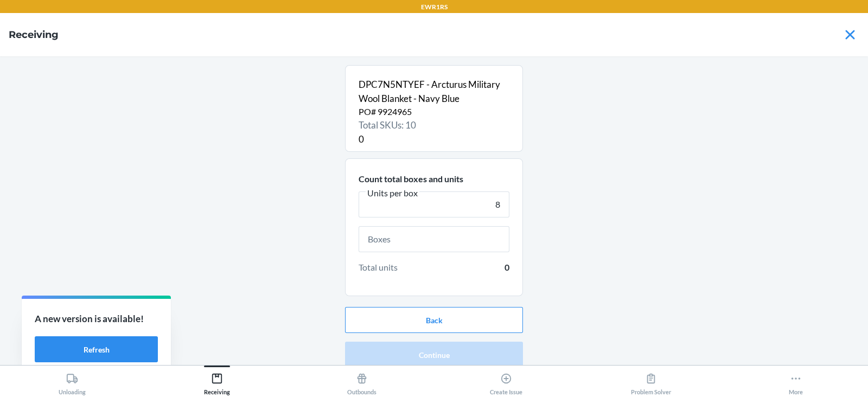
type input "8"
click at [418, 239] on input "text" at bounding box center [434, 239] width 151 height 26
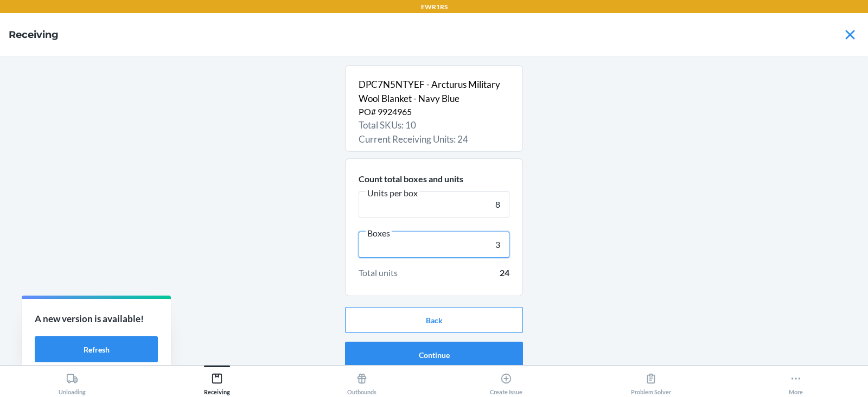
scroll to position [7, 0]
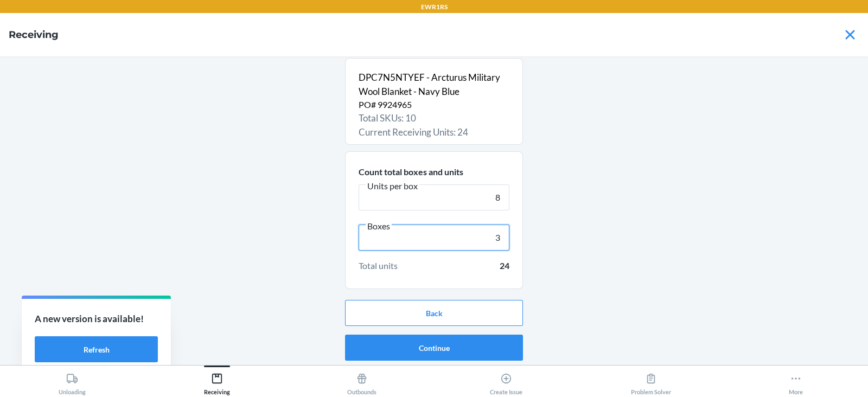
type input "3"
click at [434, 347] on button "Continue" at bounding box center [434, 348] width 178 height 26
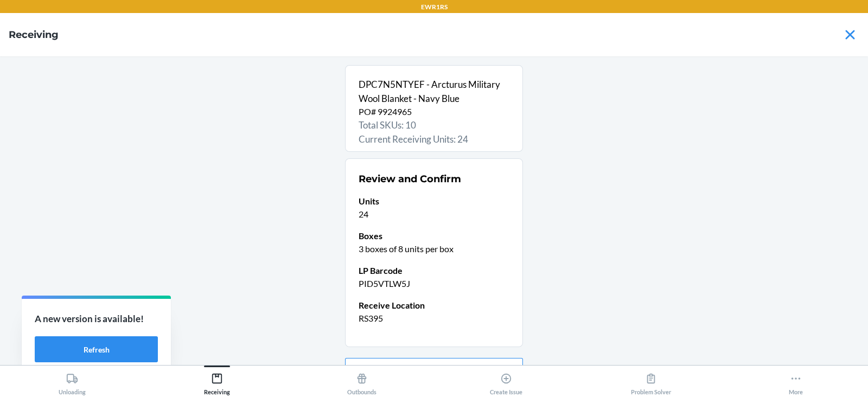
scroll to position [58, 0]
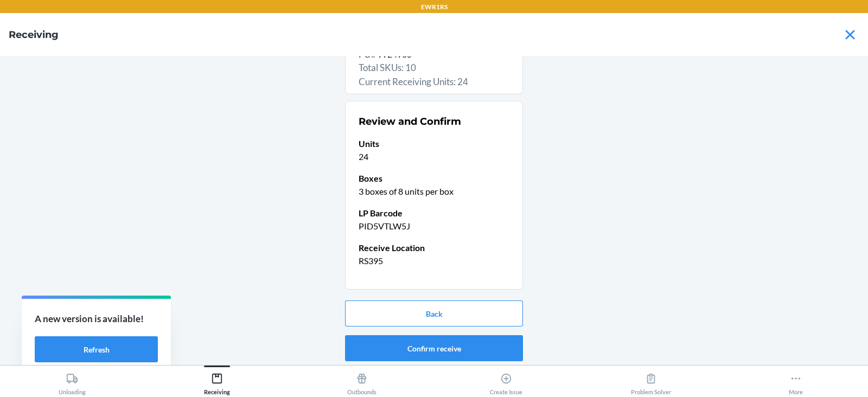
click at [417, 345] on button "Confirm receive" at bounding box center [434, 348] width 178 height 26
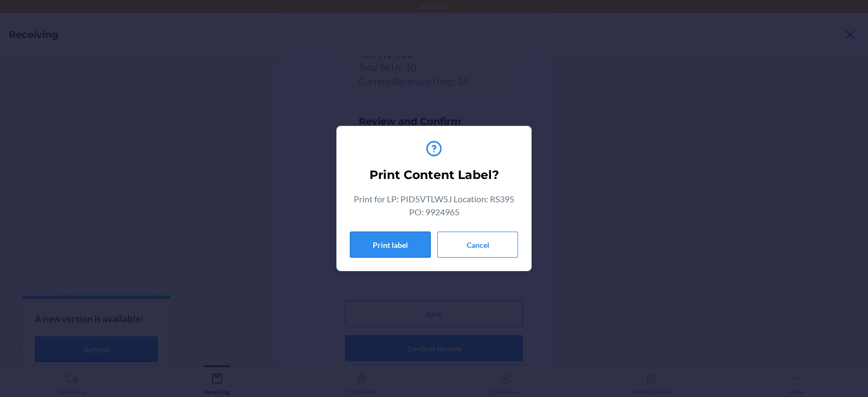
click at [385, 244] on button "Print label" at bounding box center [390, 245] width 81 height 26
